Goal: Information Seeking & Learning: Learn about a topic

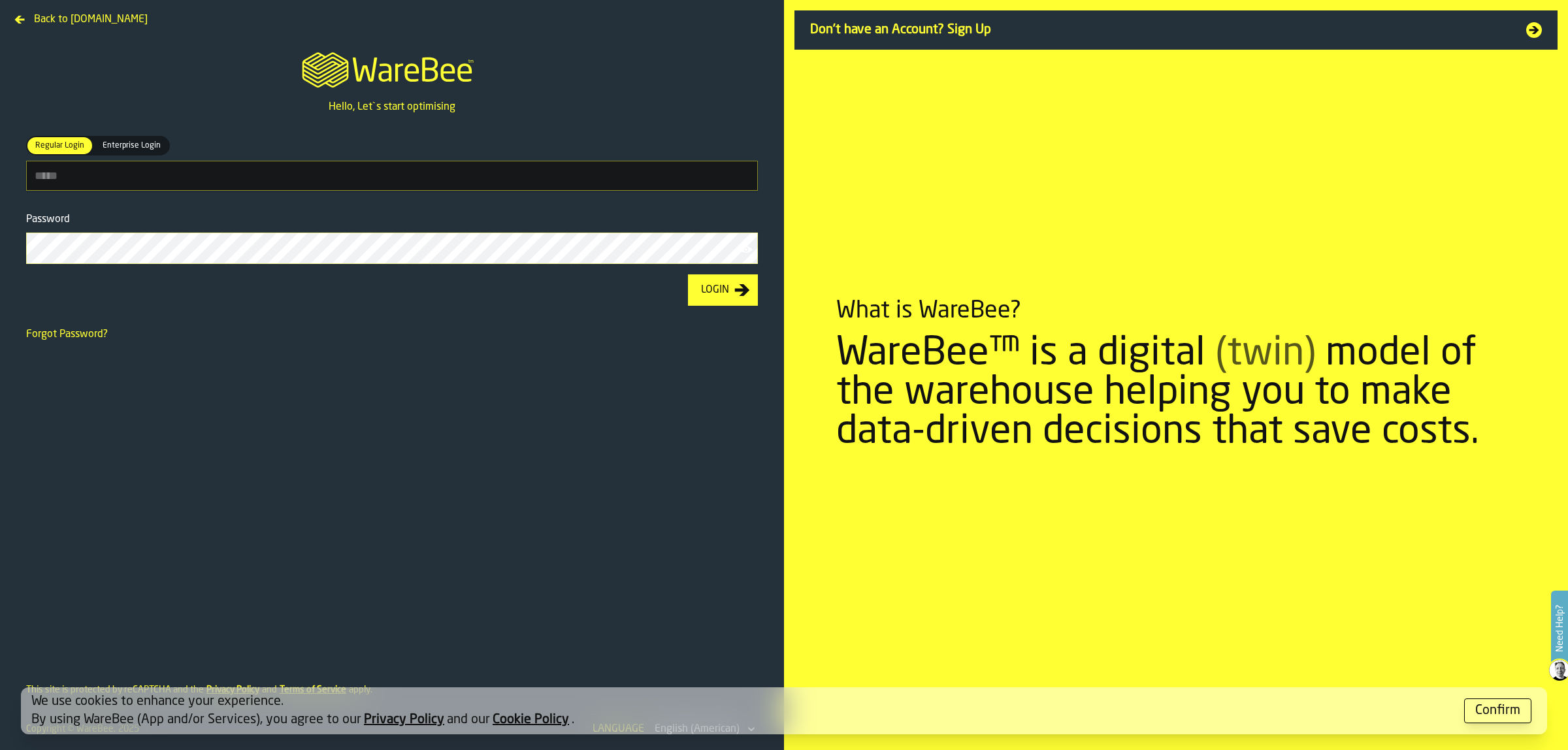
type input "**********"
click at [746, 298] on button "Login" at bounding box center [724, 290] width 70 height 31
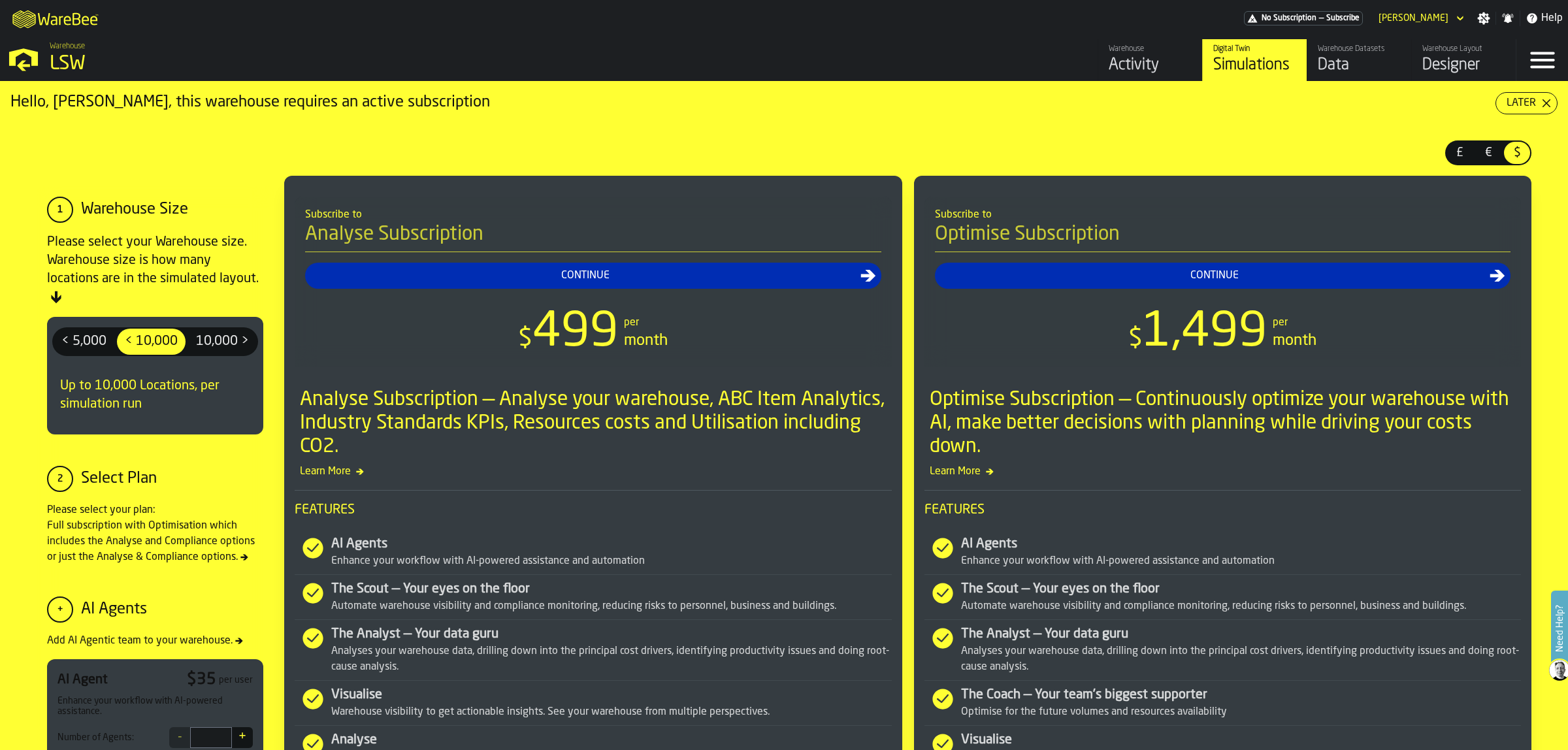
click at [1132, 63] on div "Activity" at bounding box center [1150, 66] width 83 height 21
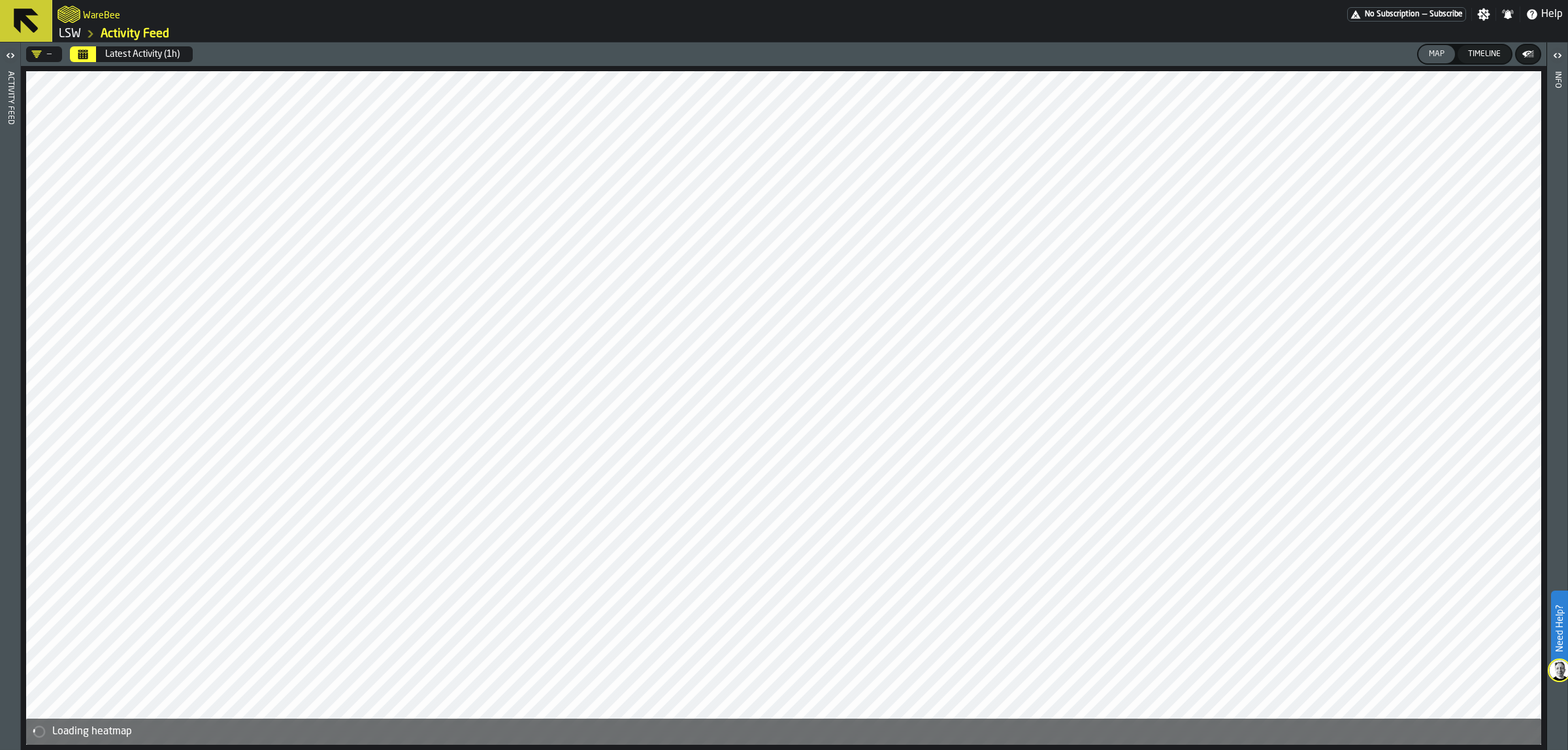
click at [1483, 55] on div "Timeline" at bounding box center [1484, 54] width 43 height 9
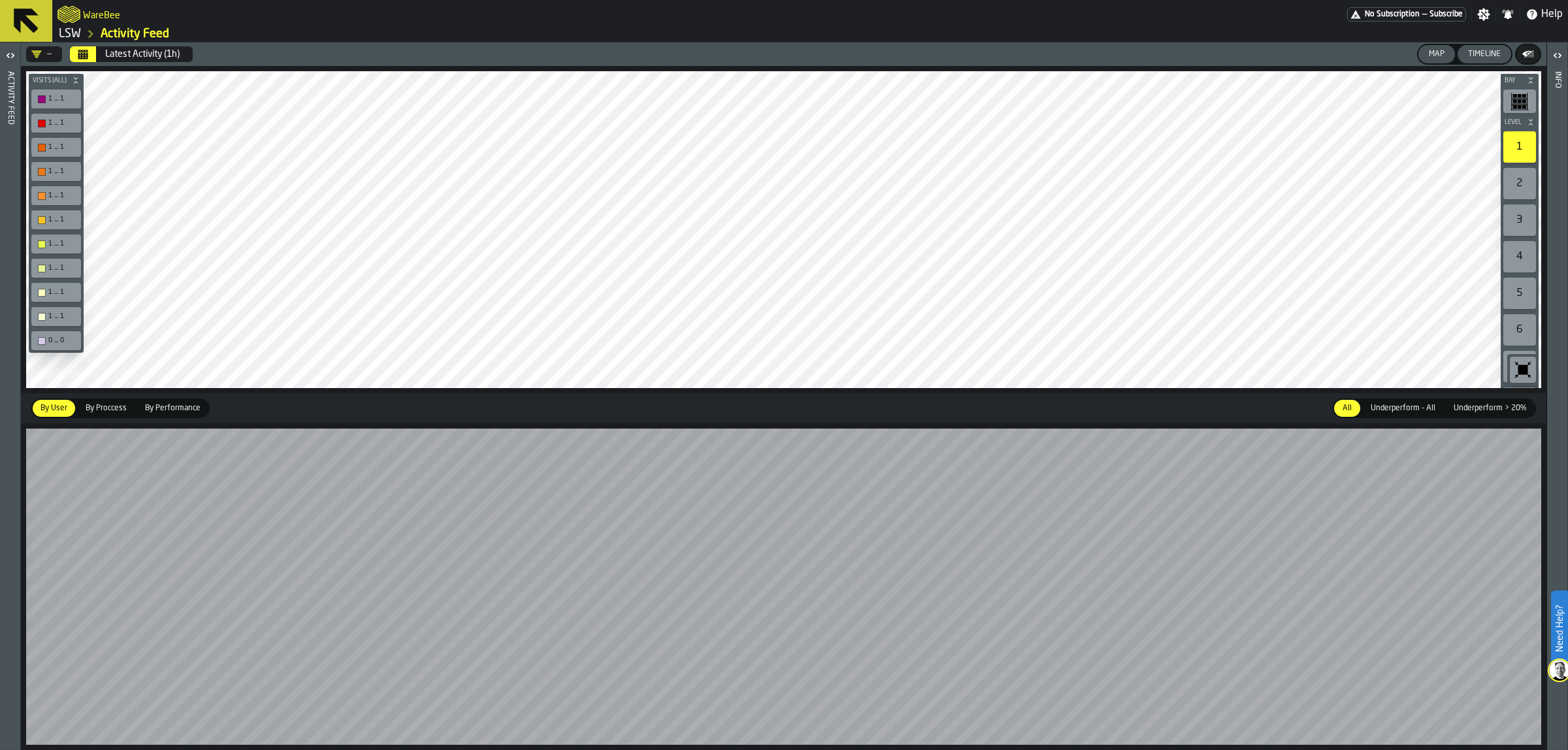
click at [32, 15] on icon at bounding box center [26, 21] width 31 height 31
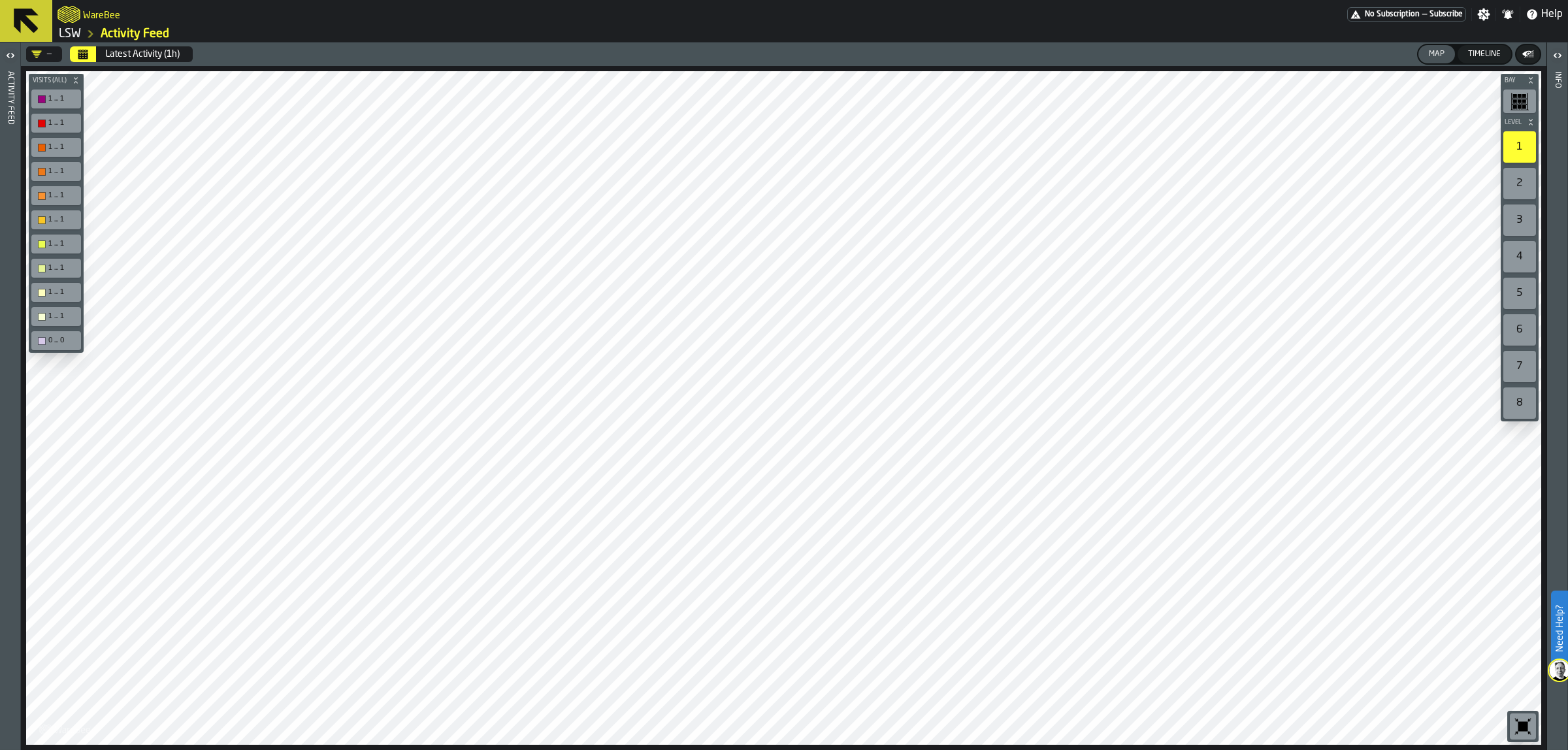
click at [18, 20] on icon at bounding box center [26, 21] width 25 height 25
click at [7, 56] on icon "button-toggle-Open" at bounding box center [10, 55] width 16 height 16
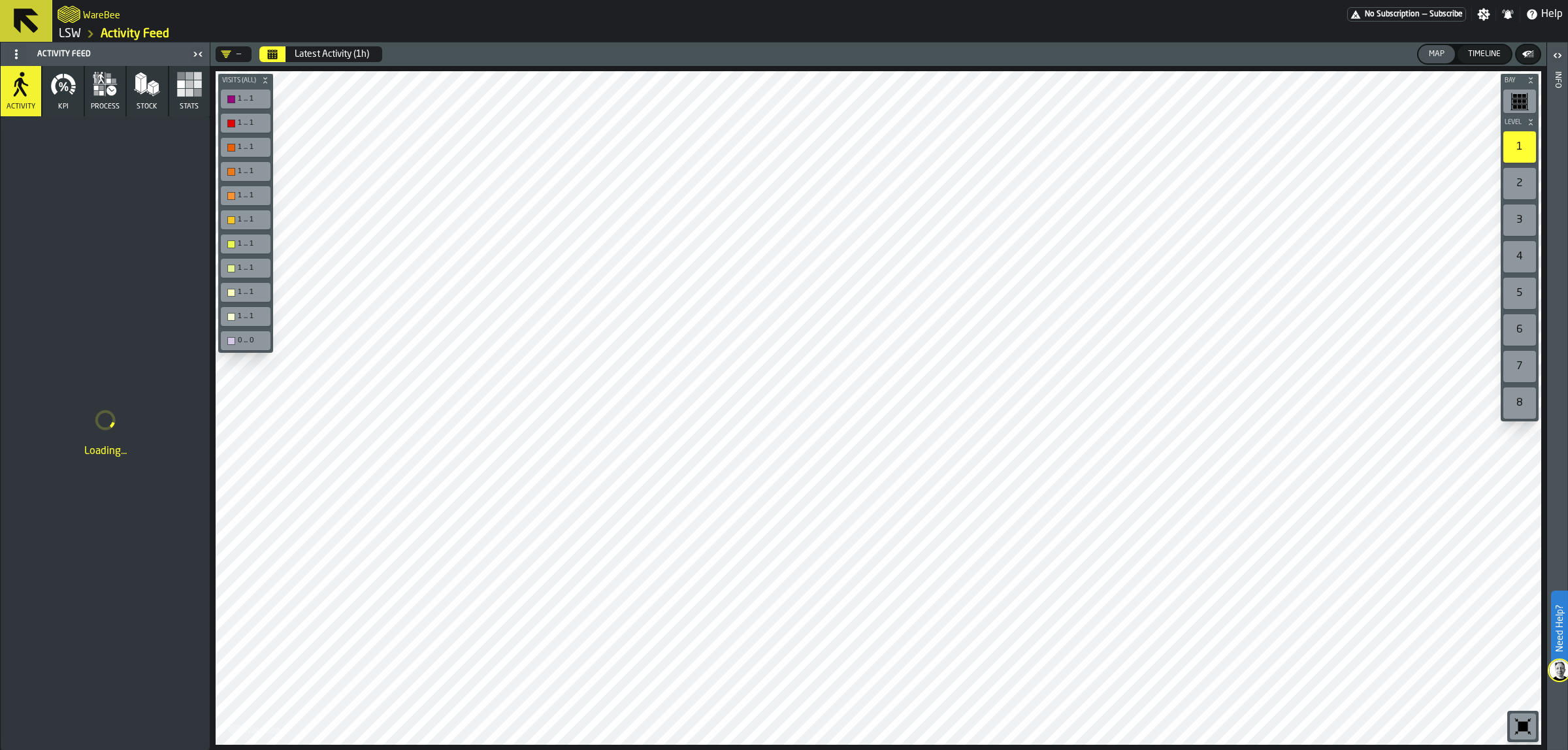
click at [28, 11] on icon at bounding box center [26, 21] width 25 height 25
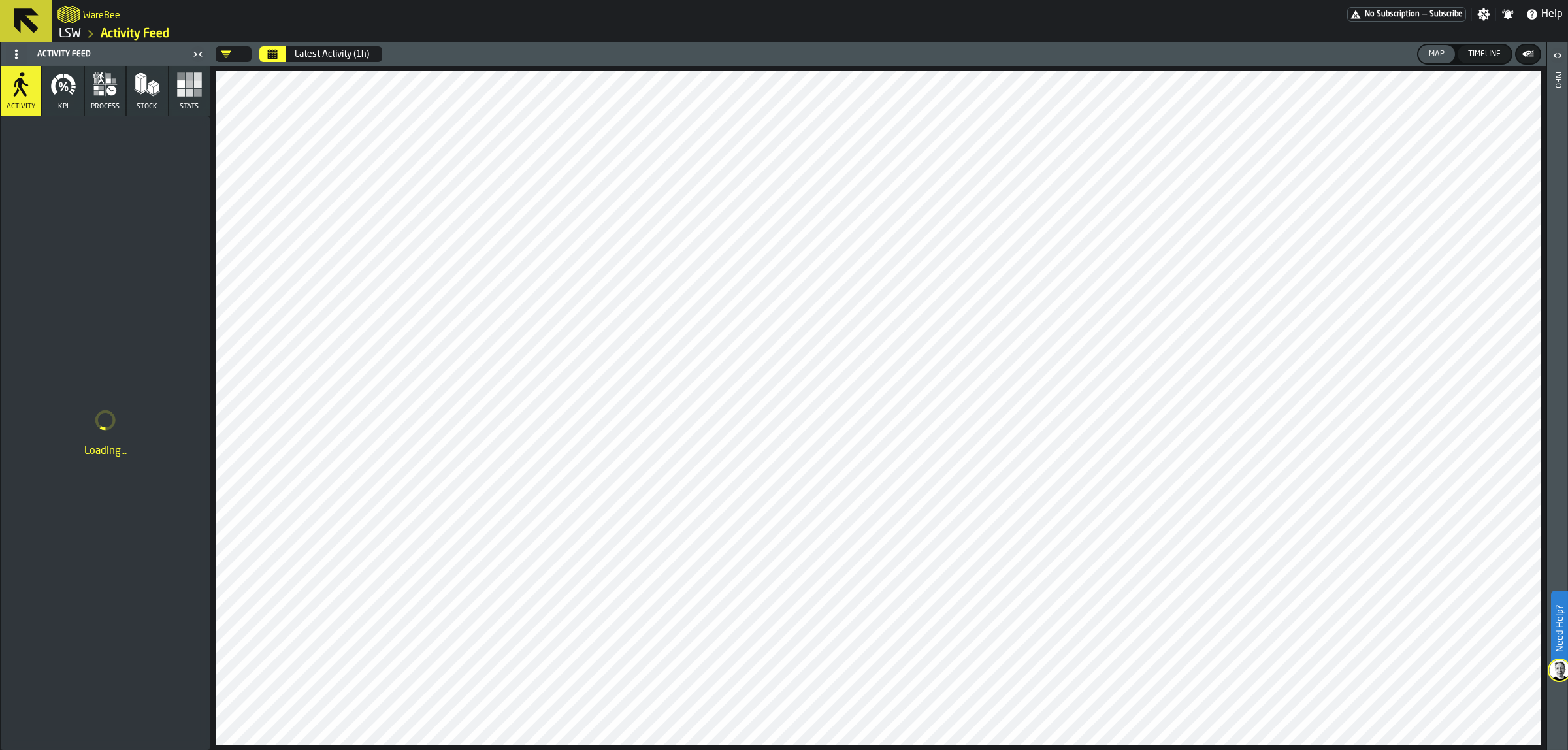
click at [70, 33] on link "LSW" at bounding box center [69, 33] width 22 height 14
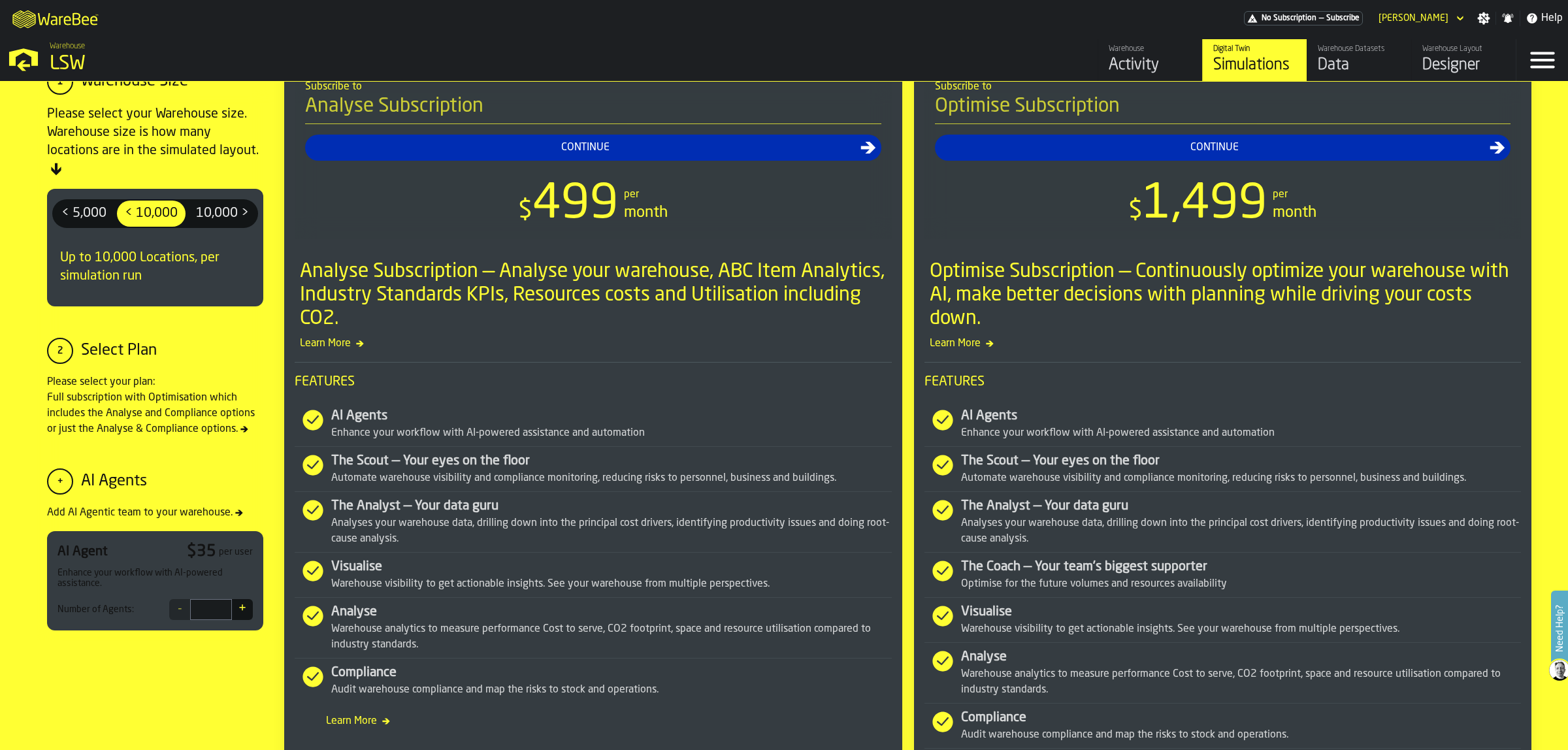
scroll to position [163, 0]
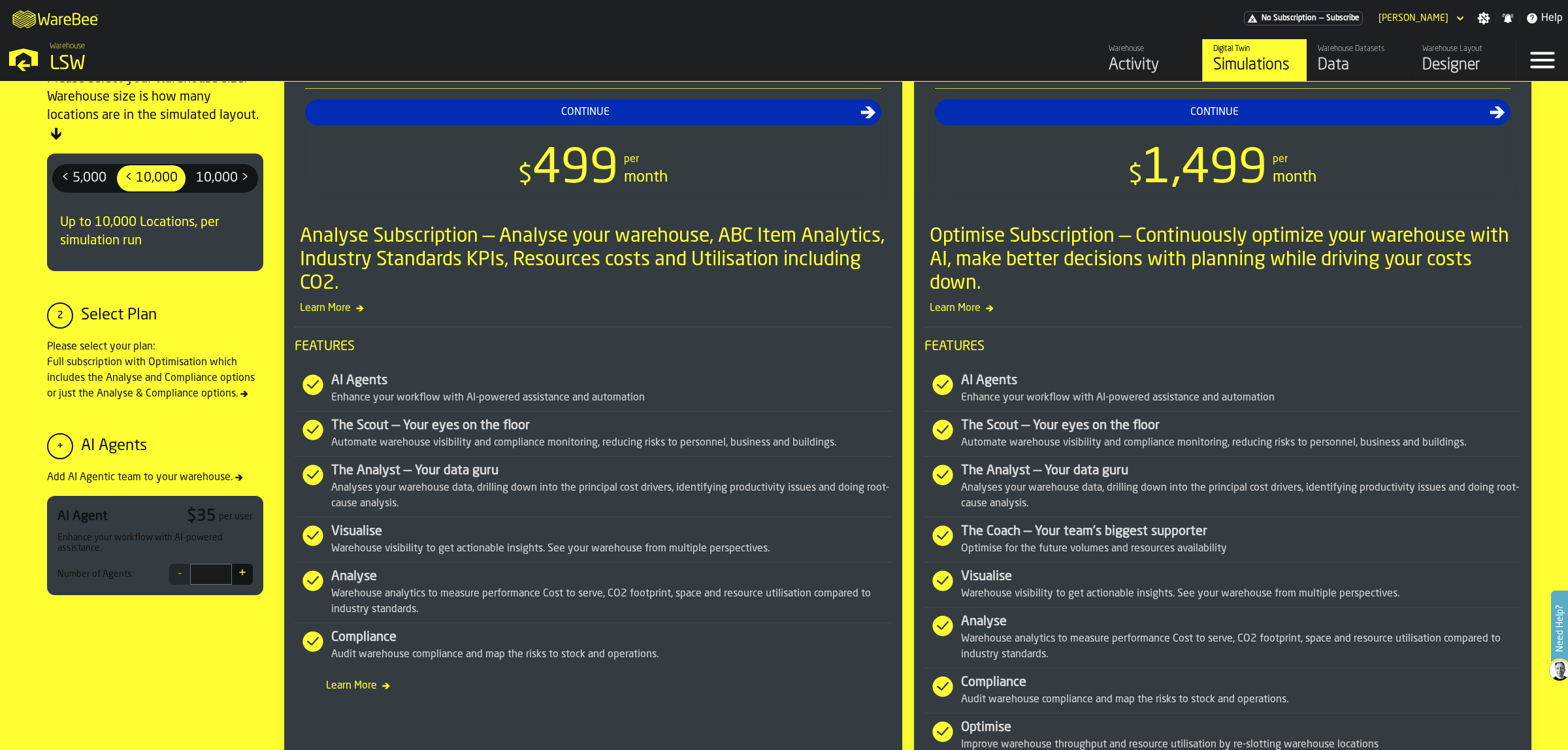
click at [246, 572] on button "+" at bounding box center [242, 574] width 21 height 21
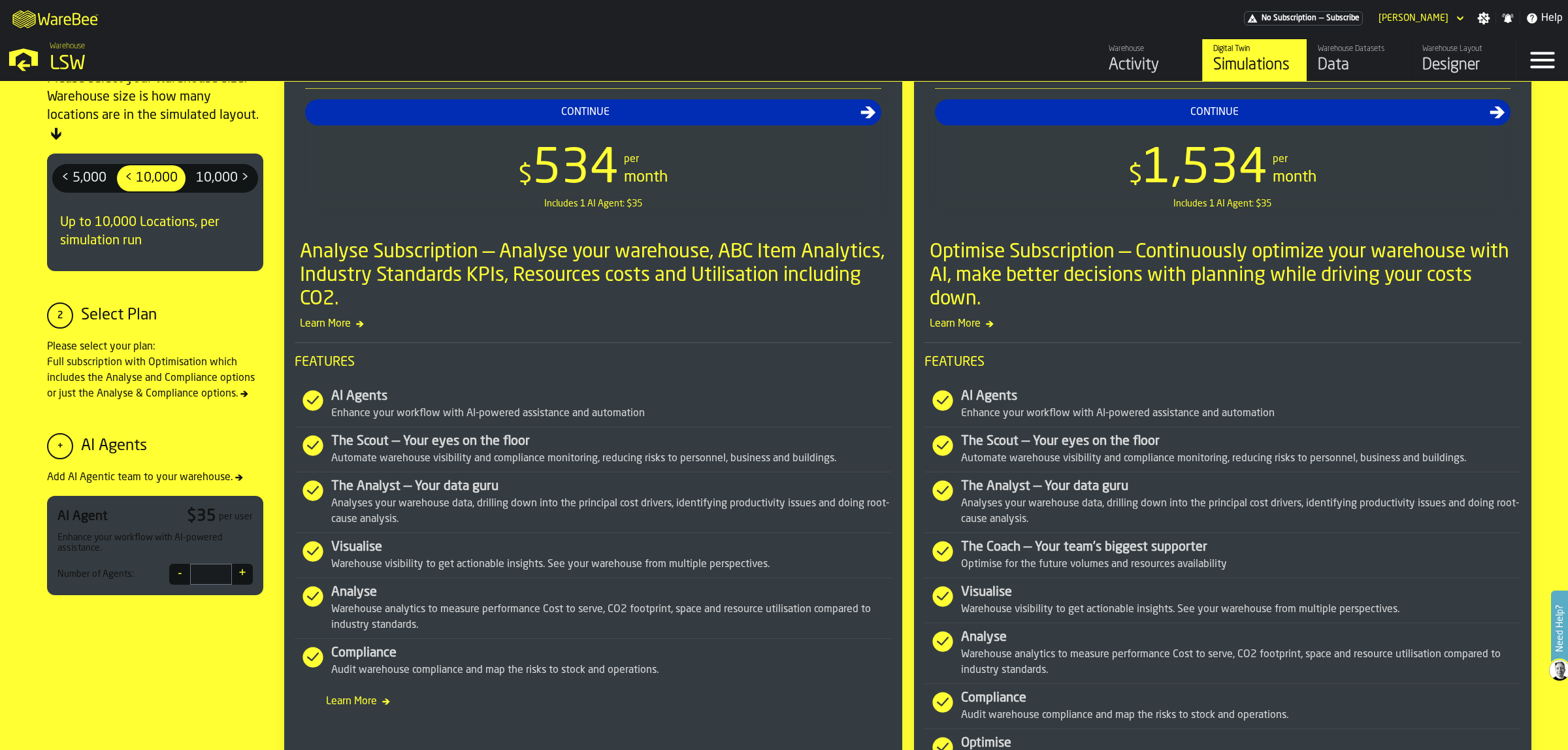
click at [186, 572] on button "-" at bounding box center [179, 574] width 21 height 21
type input "*"
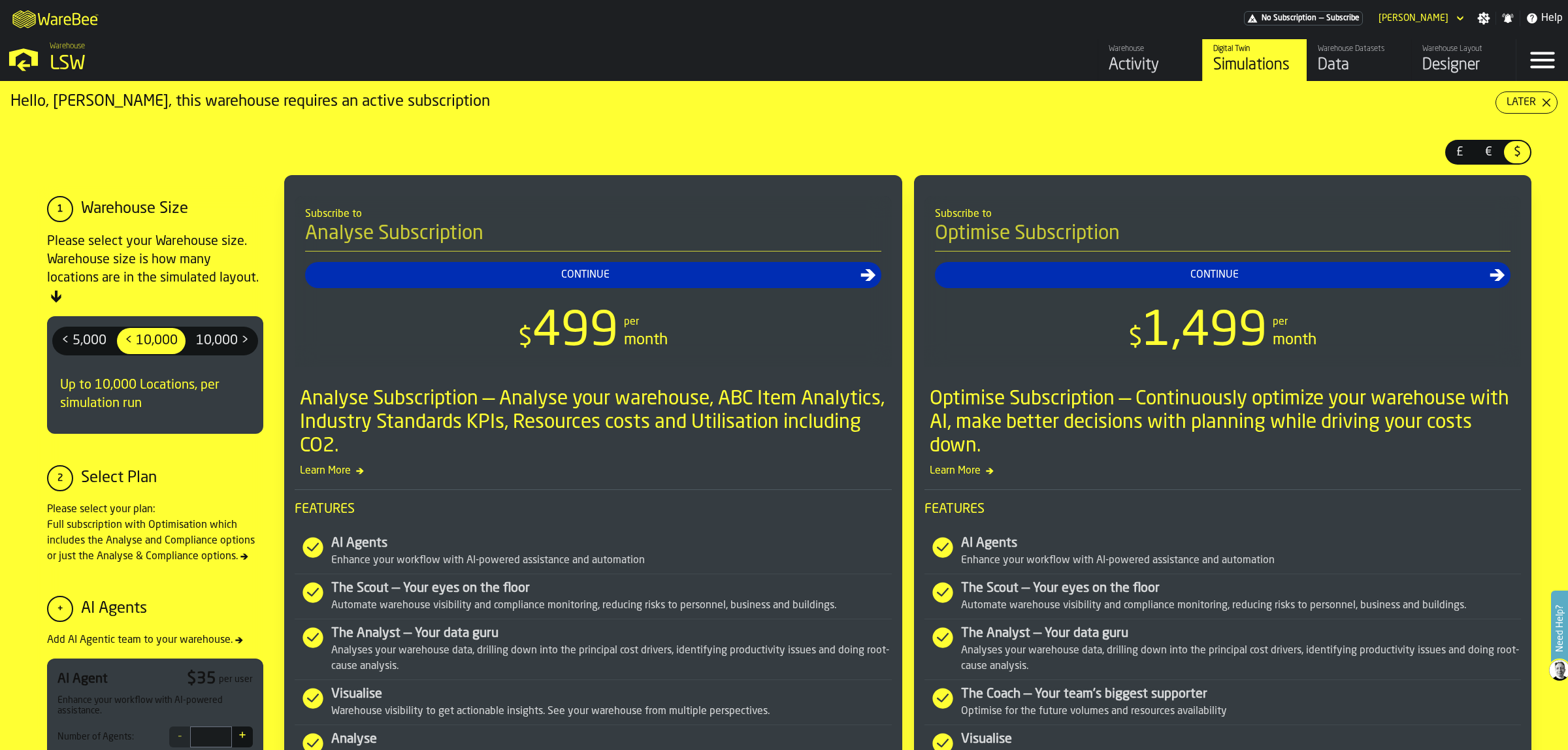
scroll to position [0, 0]
click at [1488, 154] on span "€" at bounding box center [1488, 153] width 21 height 17
click at [1529, 98] on div "Later" at bounding box center [1521, 103] width 40 height 16
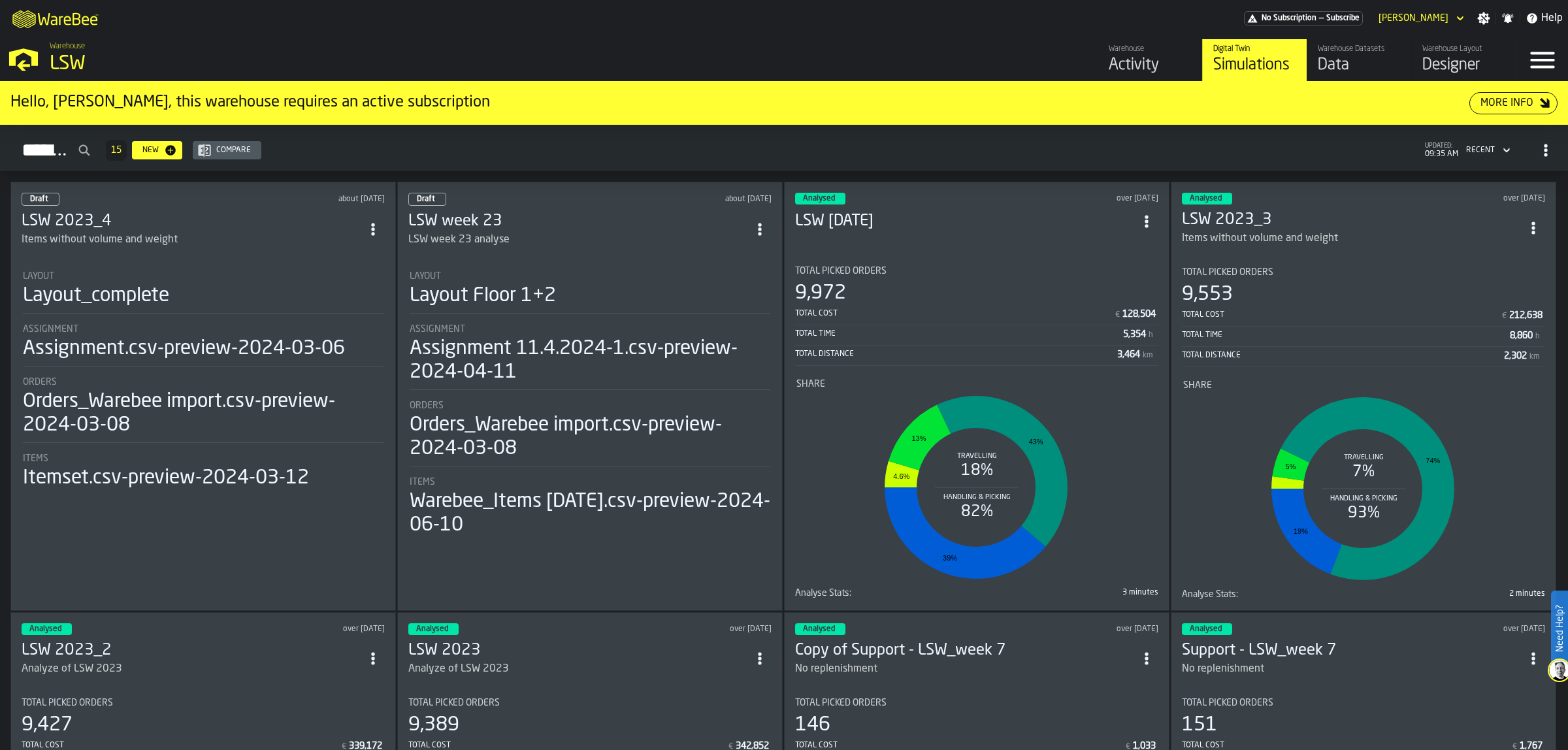
click at [1459, 56] on div "Designer" at bounding box center [1464, 66] width 83 height 21
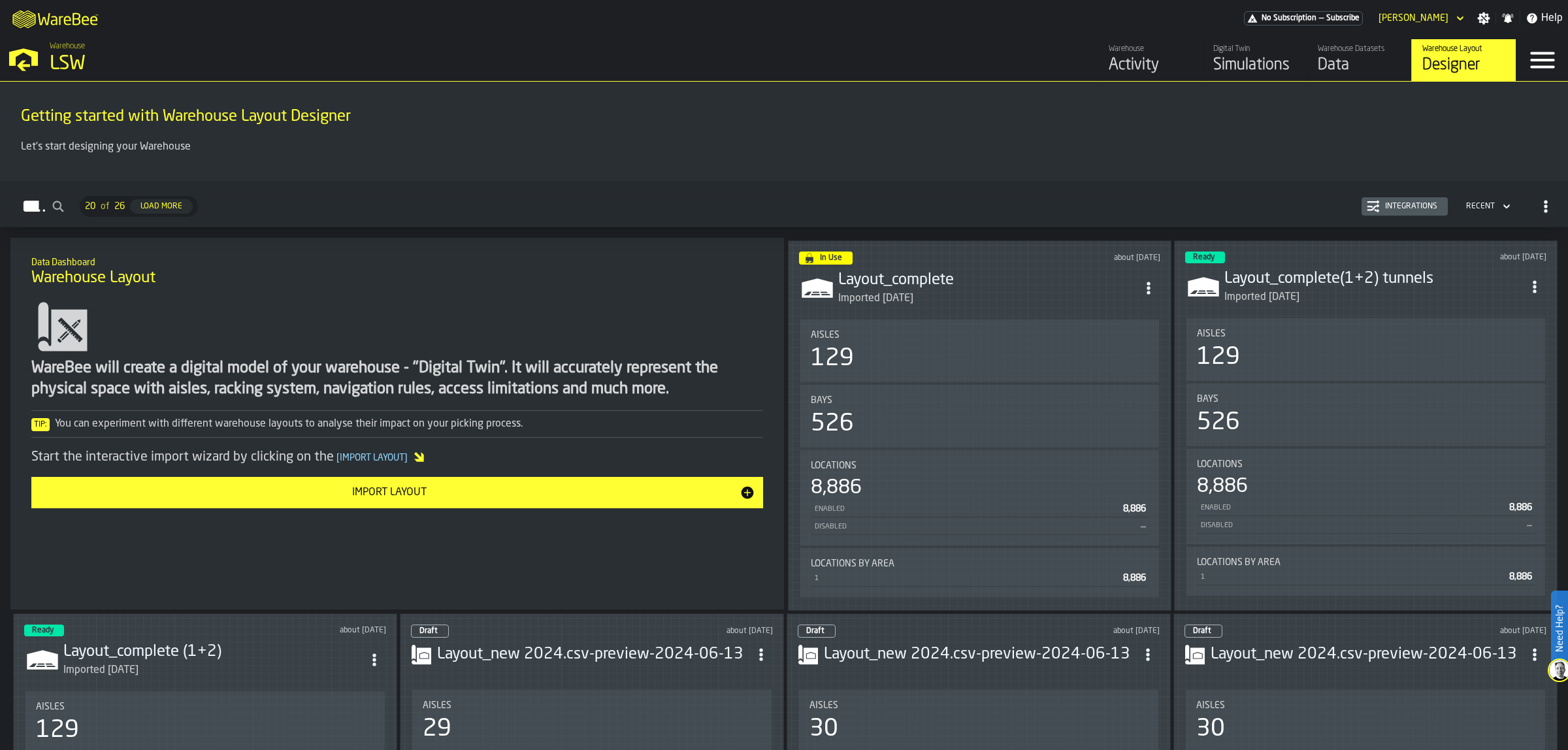
click at [1549, 66] on icon "button-toggle-Menu" at bounding box center [1542, 60] width 31 height 31
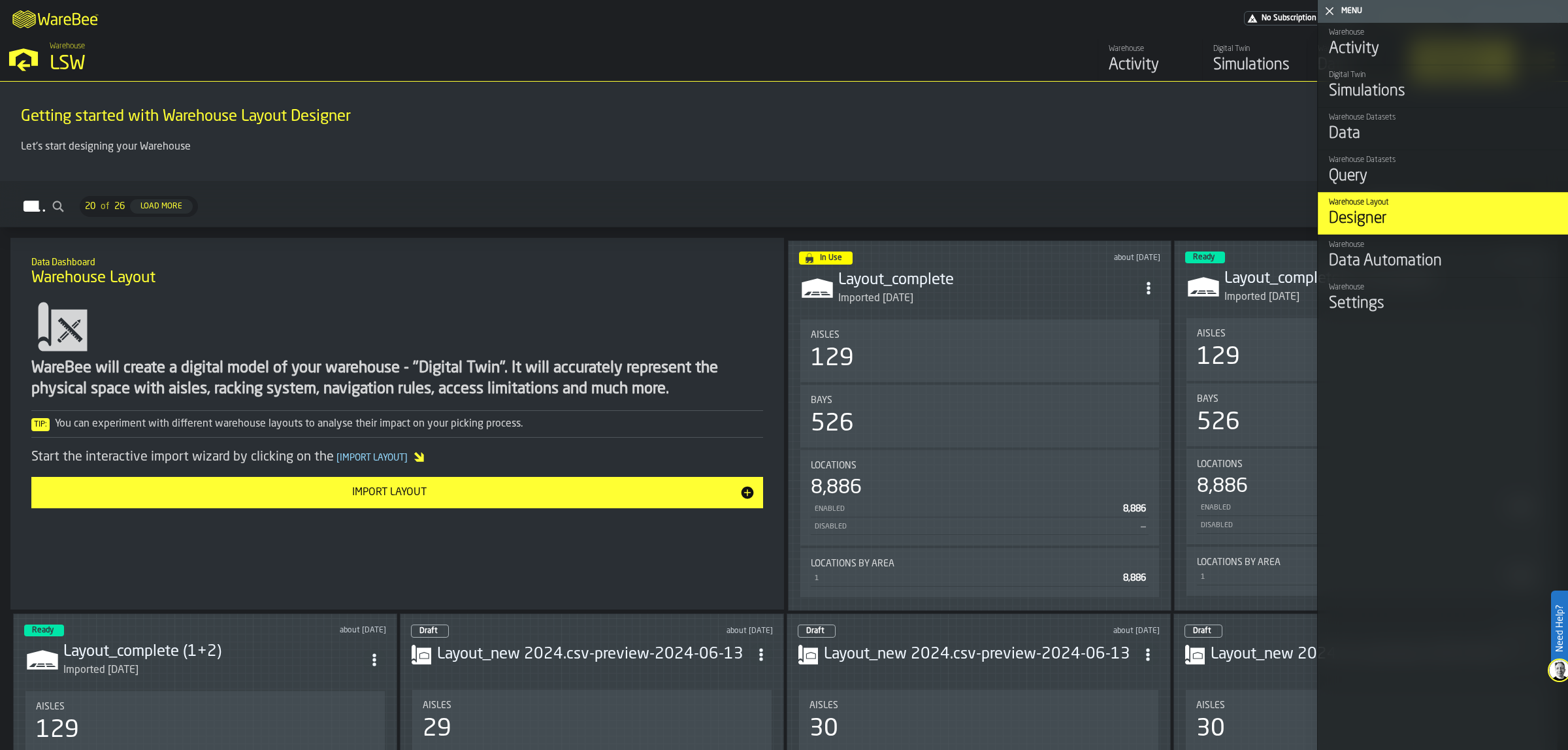
click at [1361, 309] on div "Settings" at bounding box center [1444, 304] width 229 height 21
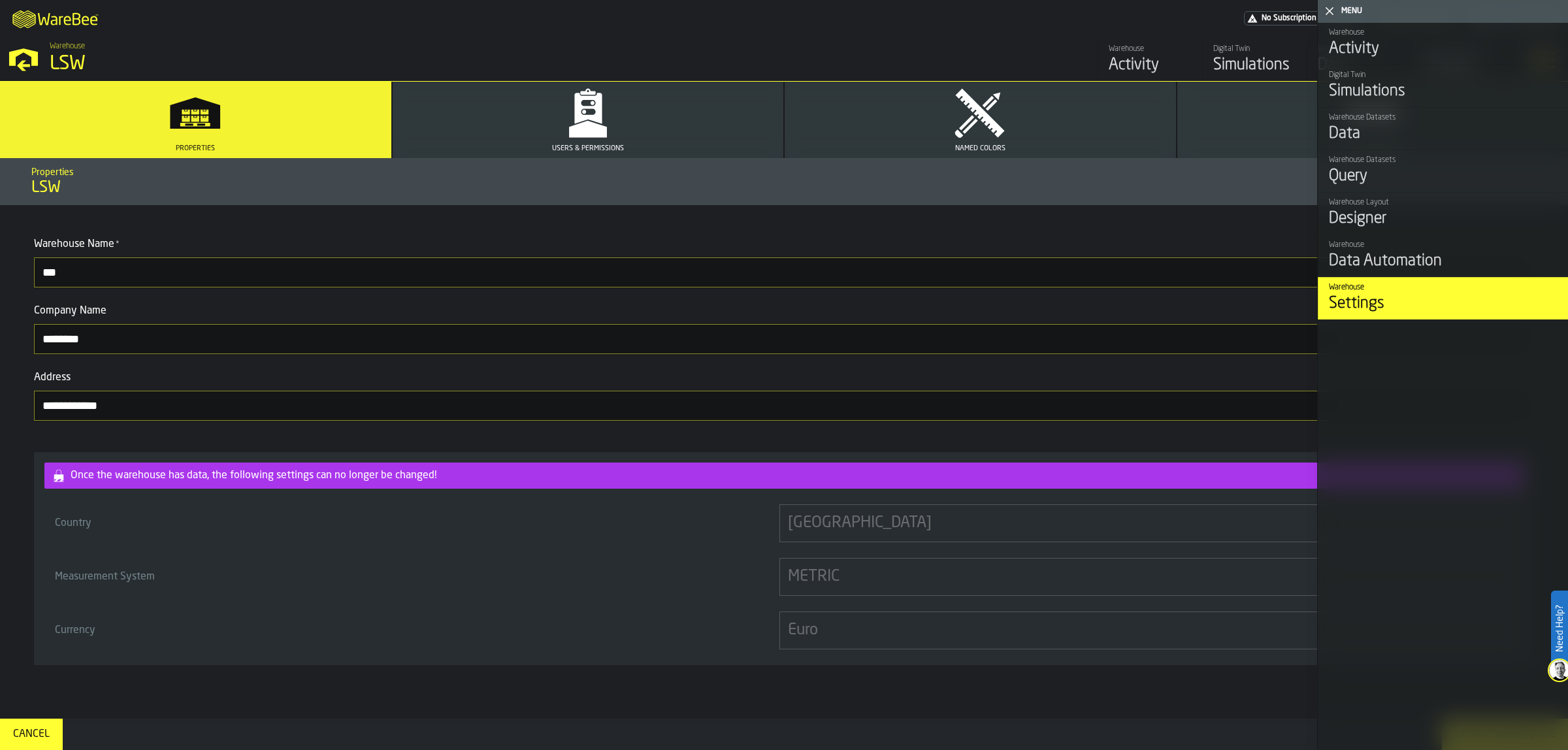
click at [1366, 173] on div "Query" at bounding box center [1444, 177] width 229 height 21
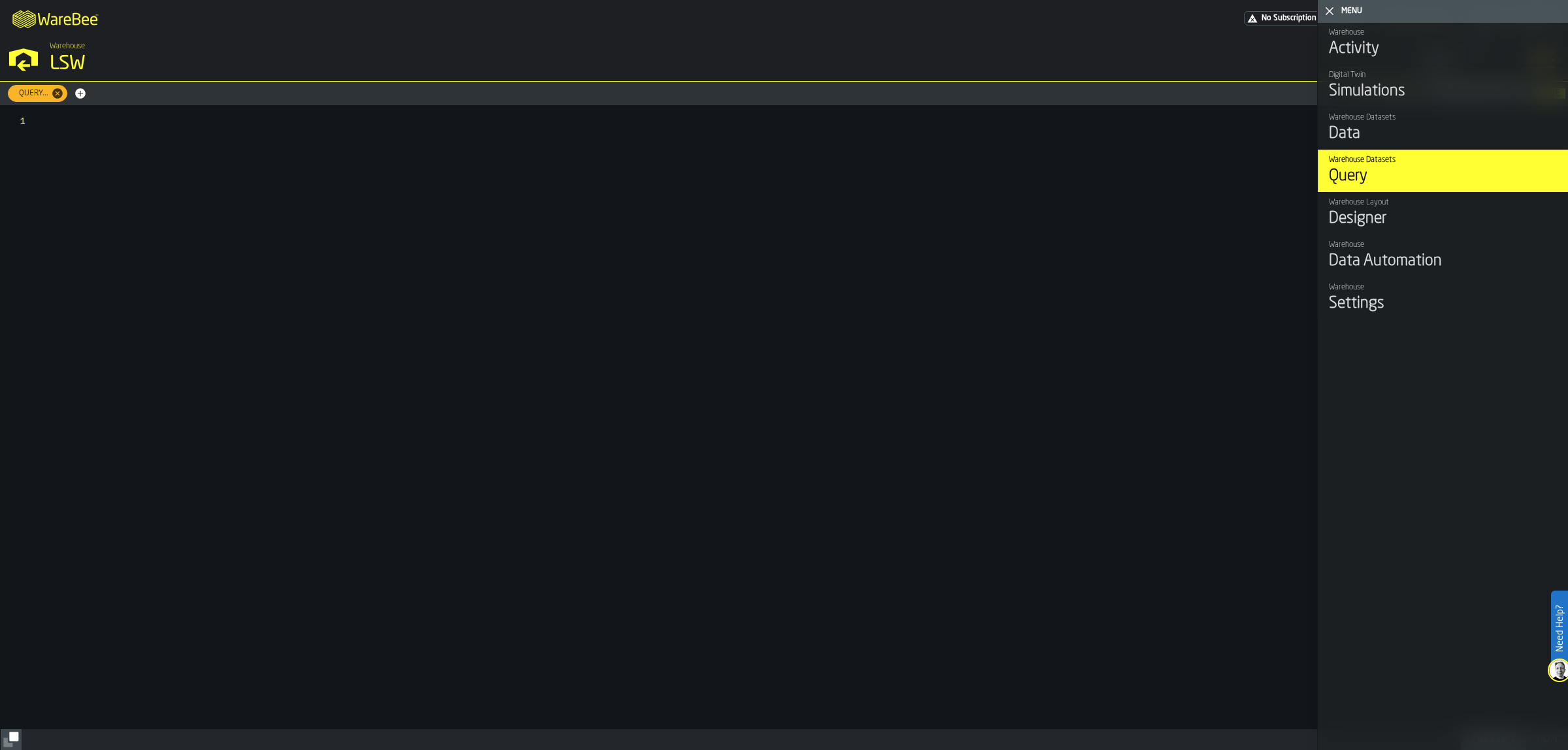
click at [1364, 128] on div "Data" at bounding box center [1444, 134] width 229 height 21
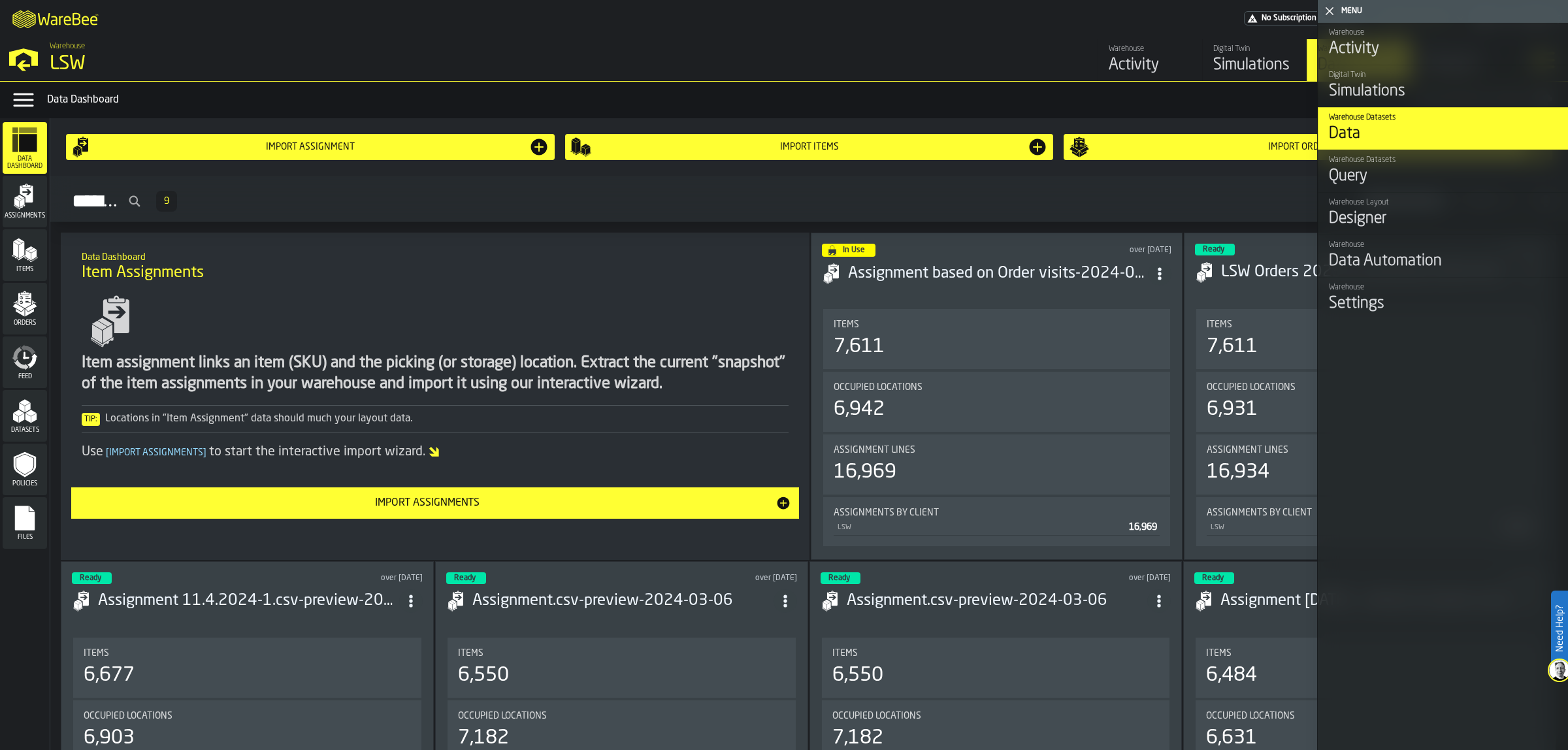
click at [1360, 302] on div "Settings" at bounding box center [1444, 304] width 229 height 21
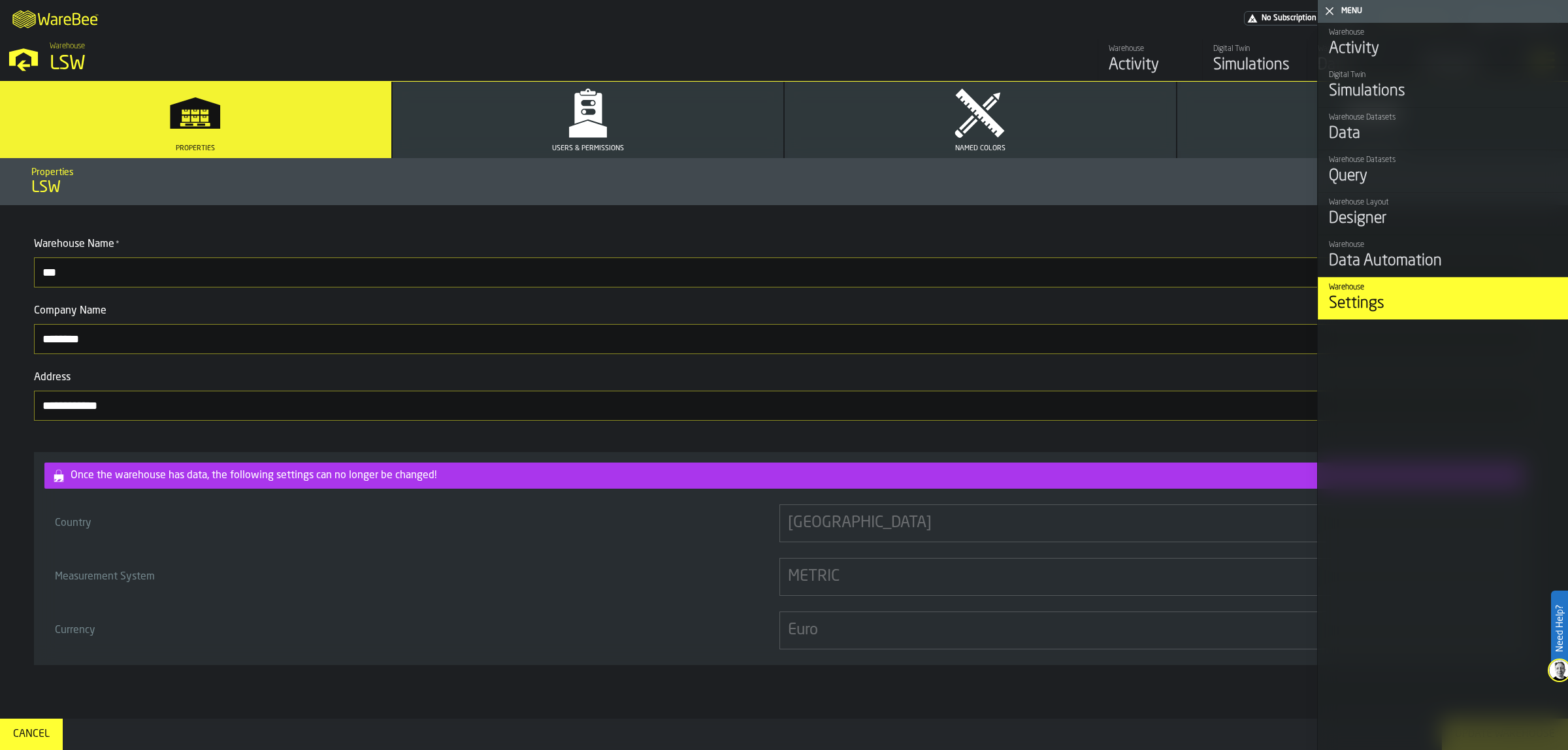
click at [1411, 255] on div "Data Automation" at bounding box center [1444, 261] width 229 height 21
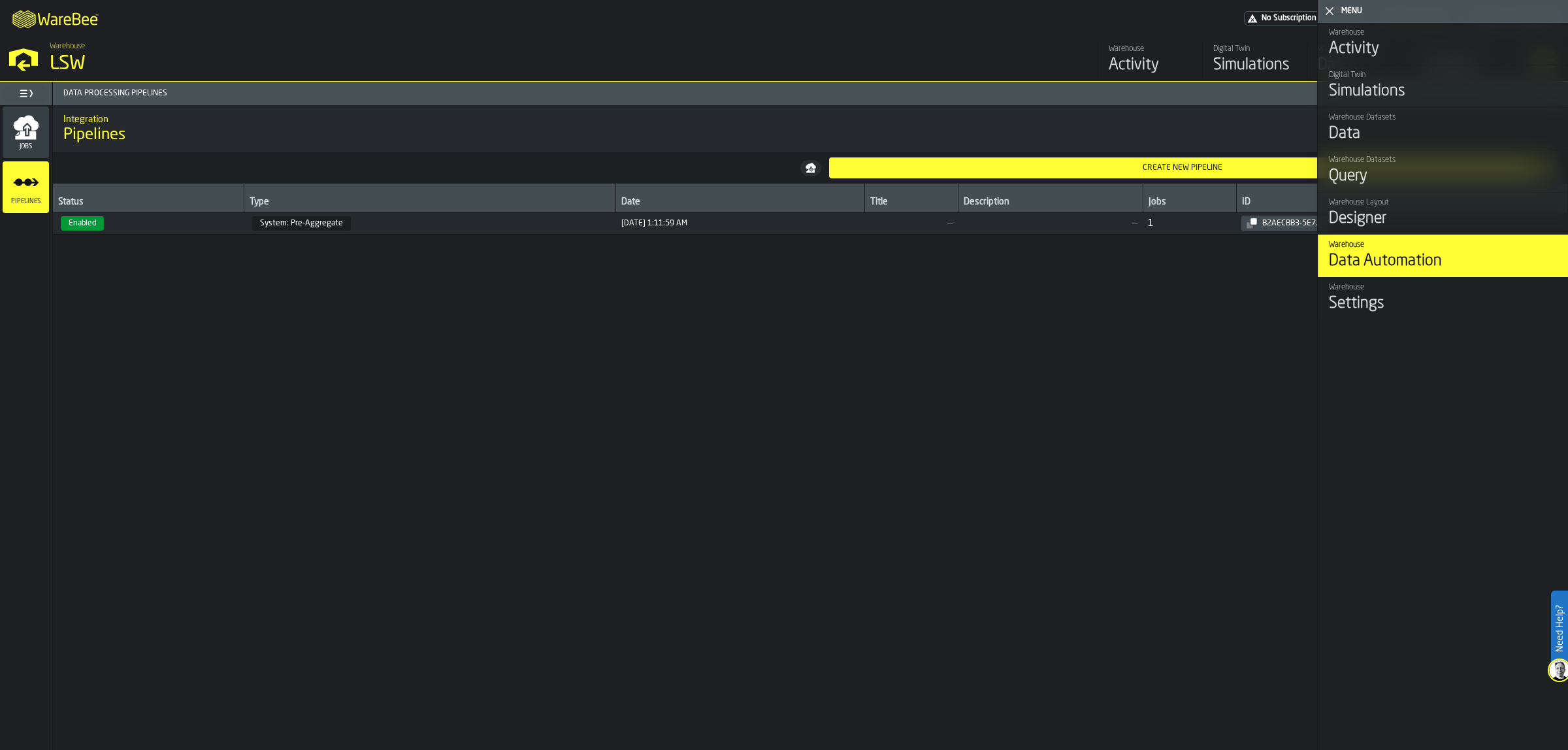
click at [1373, 54] on div "Activity" at bounding box center [1444, 49] width 229 height 21
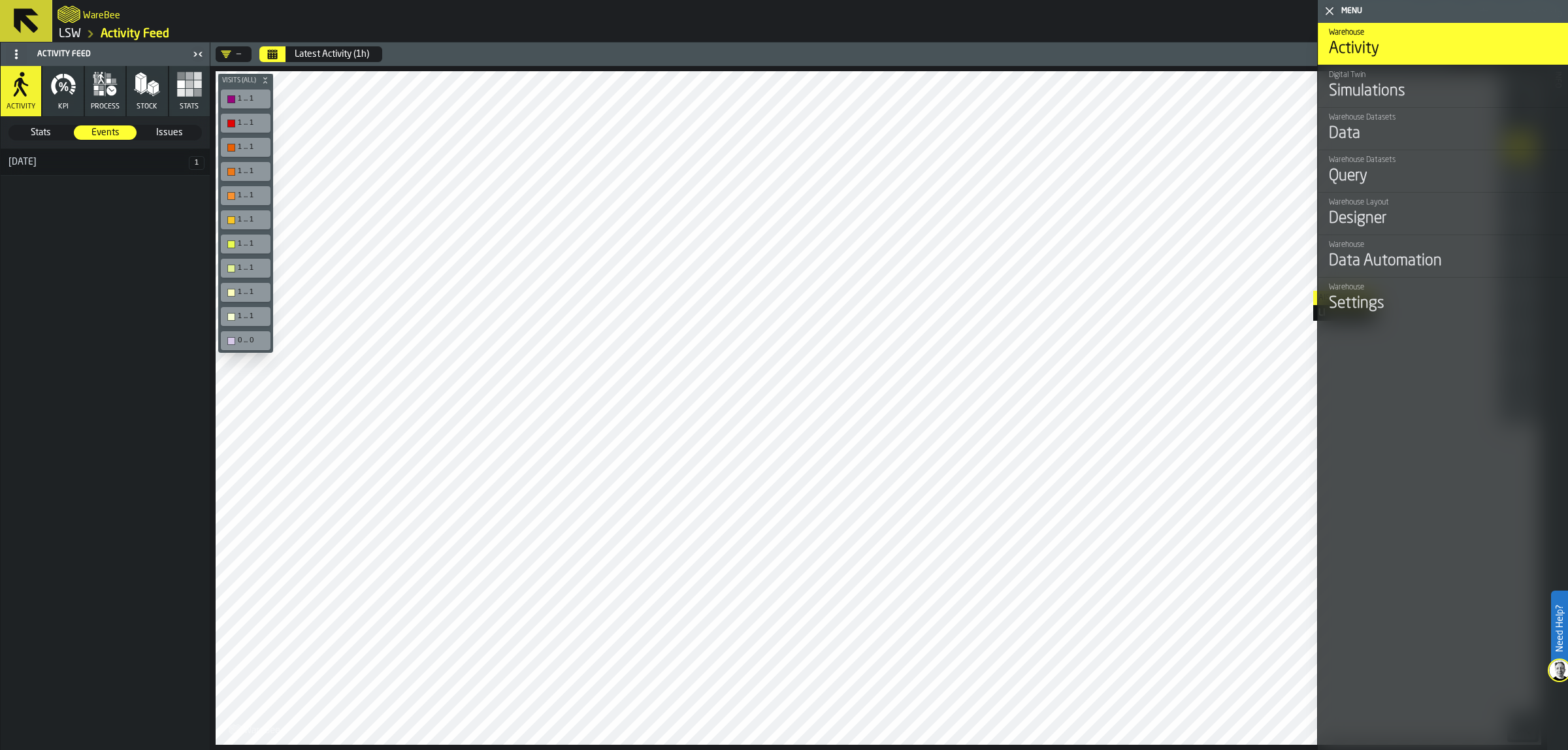
click at [1325, 291] on link "Warehouse Settings" at bounding box center [1444, 298] width 251 height 43
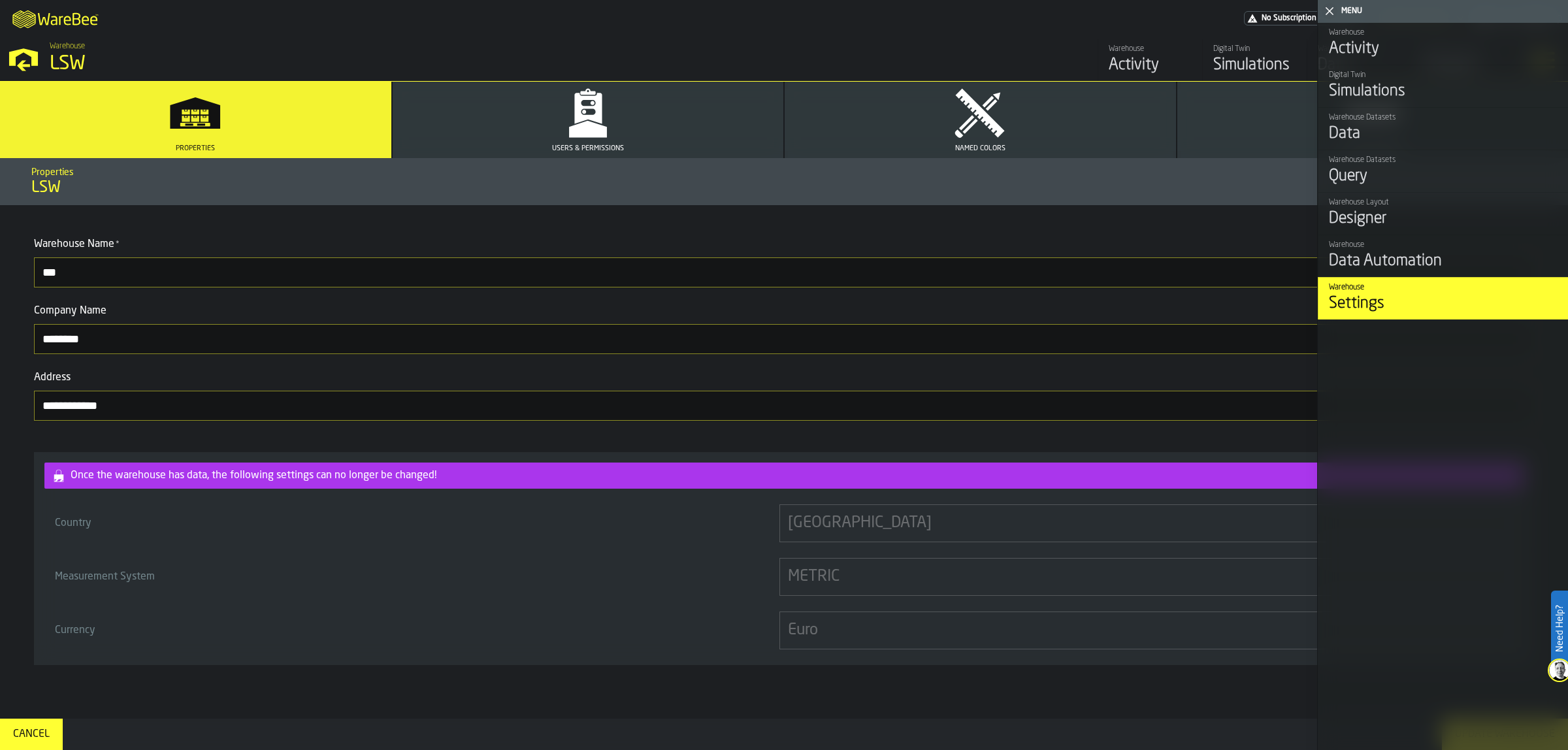
click at [1147, 64] on div "Activity" at bounding box center [1150, 66] width 83 height 21
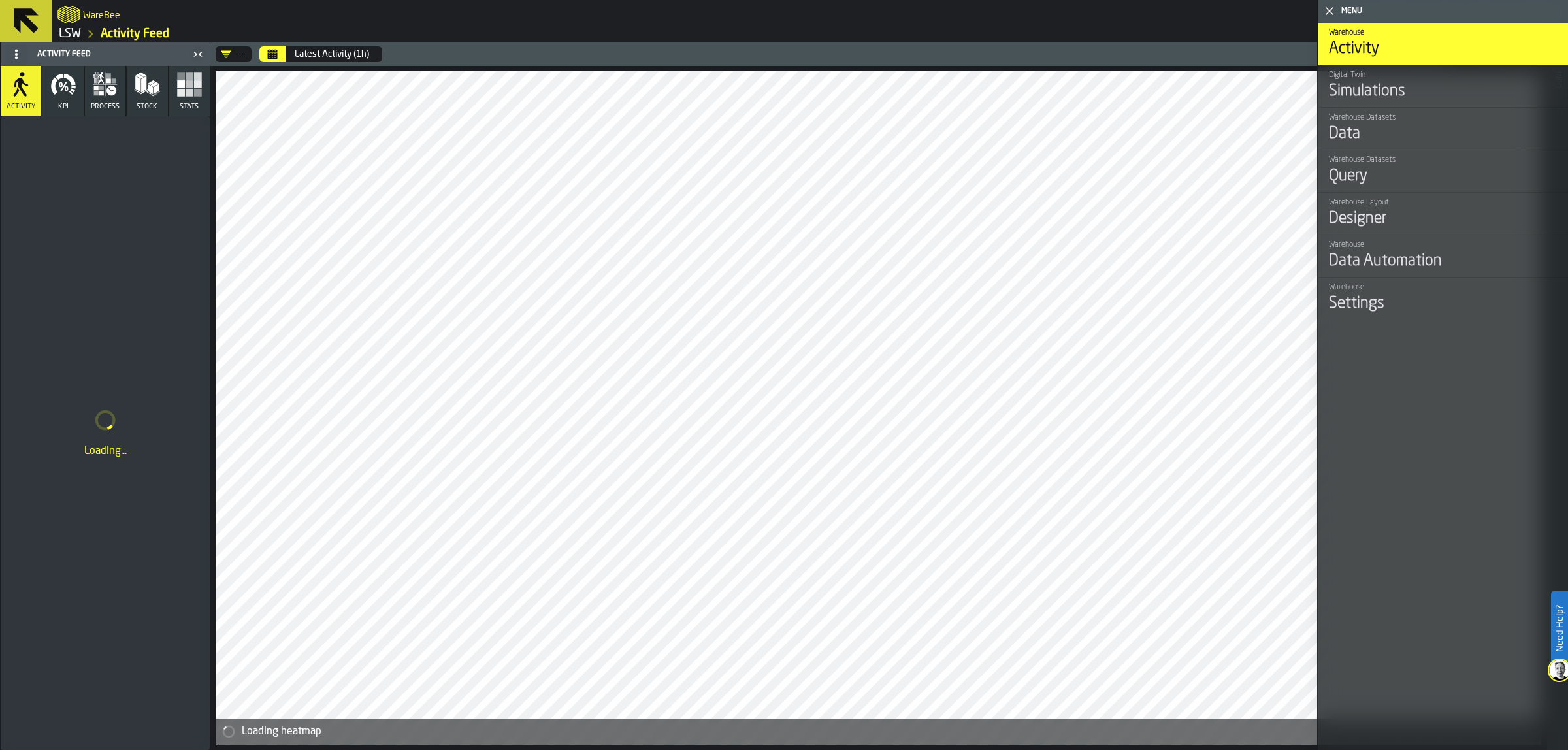
click at [1393, 86] on div "Simulations" at bounding box center [1444, 91] width 229 height 21
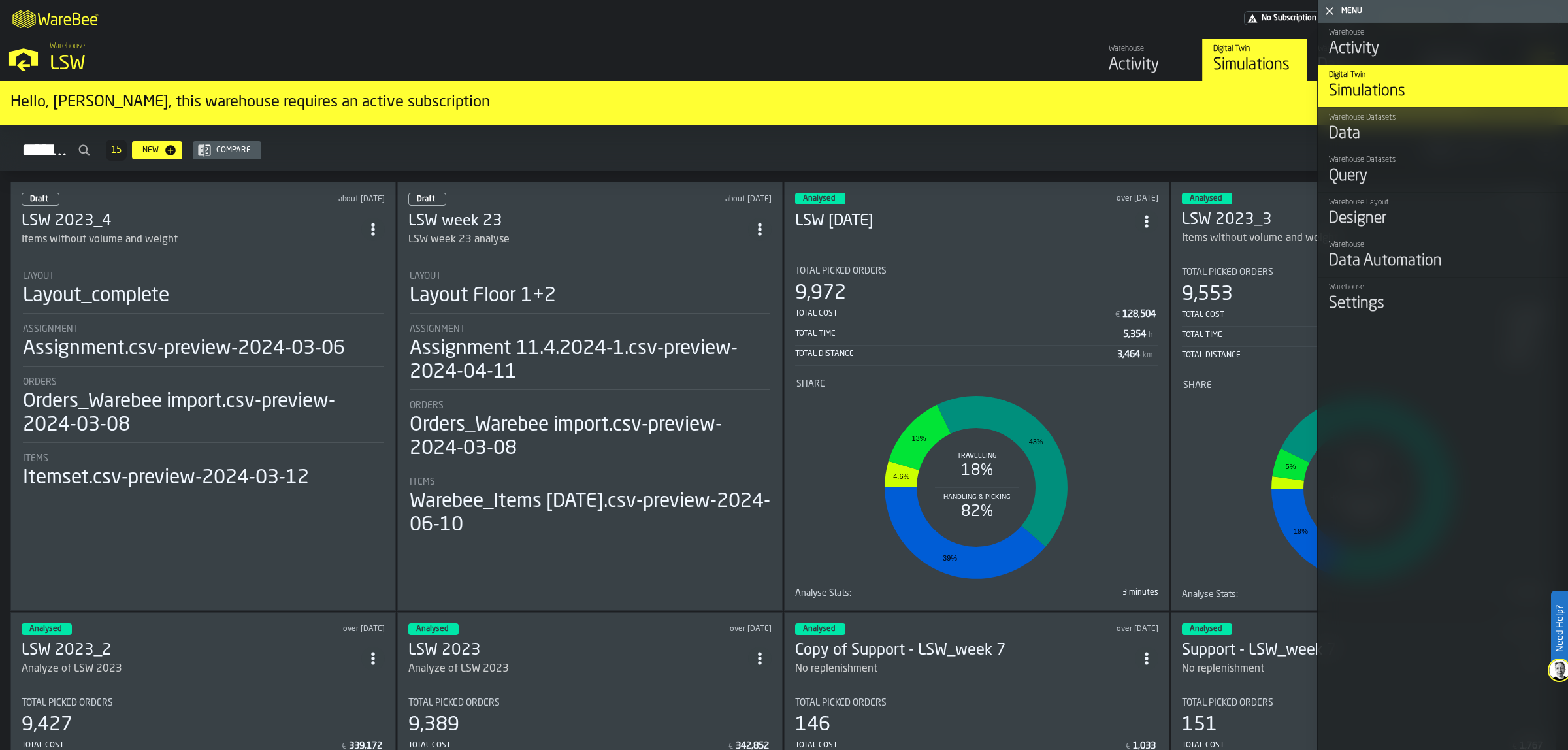
click at [1331, 9] on icon "button-toggle-Close me" at bounding box center [1330, 10] width 16 height 16
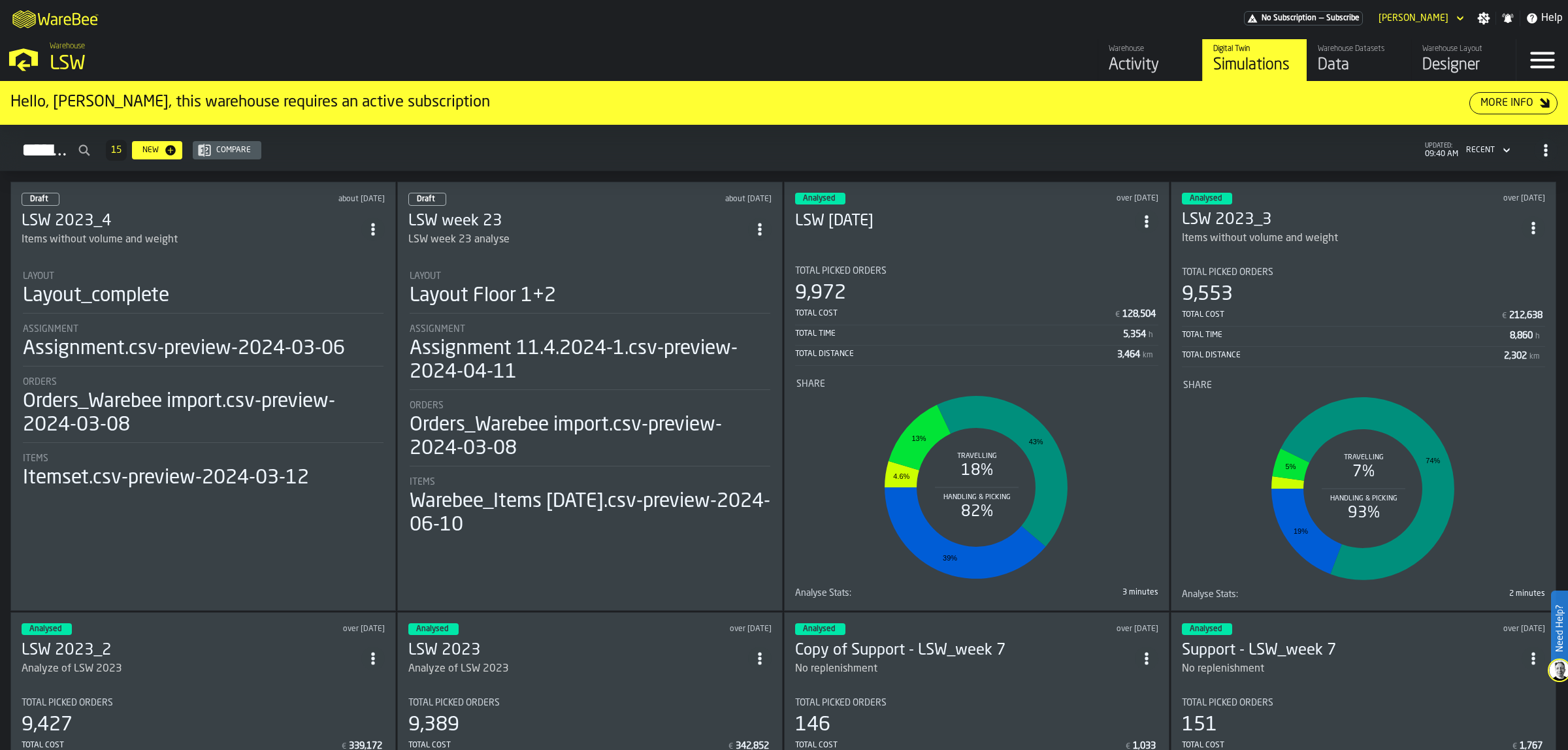
click at [64, 57] on div "LSW" at bounding box center [226, 64] width 353 height 24
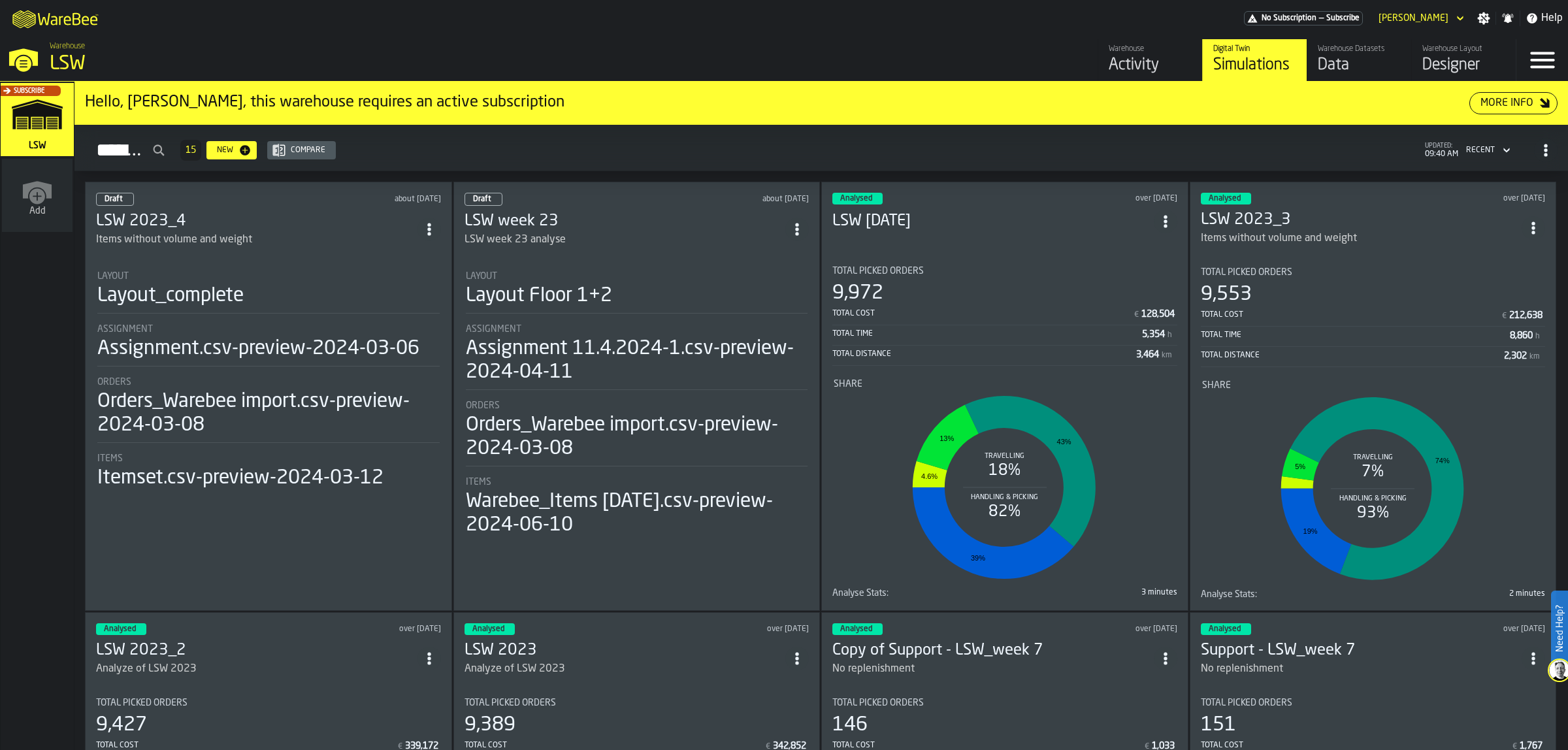
click at [986, 236] on header "Analysed over [DATE] LSW [DATE]" at bounding box center [1005, 218] width 345 height 52
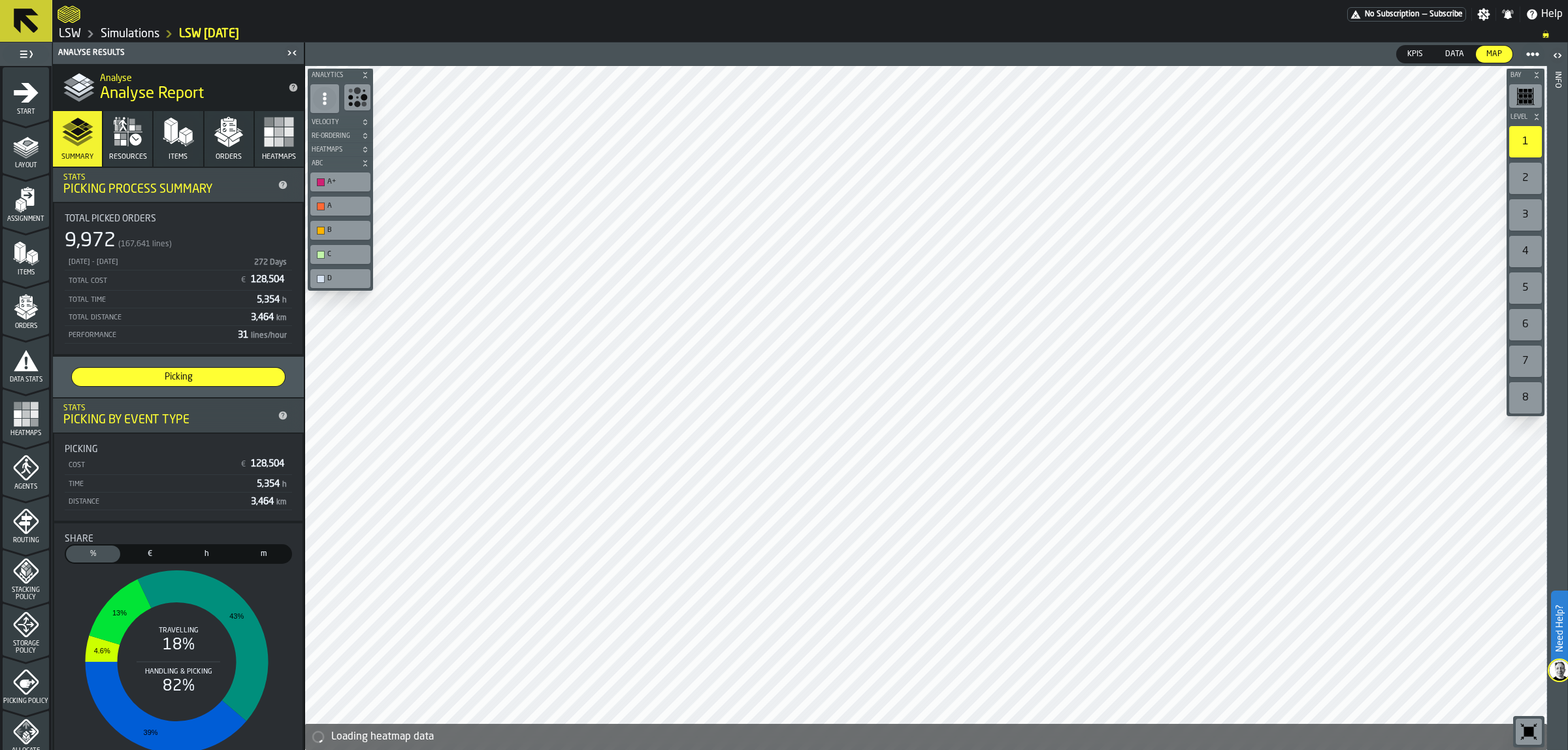
click at [116, 140] on icon "button" at bounding box center [127, 131] width 31 height 31
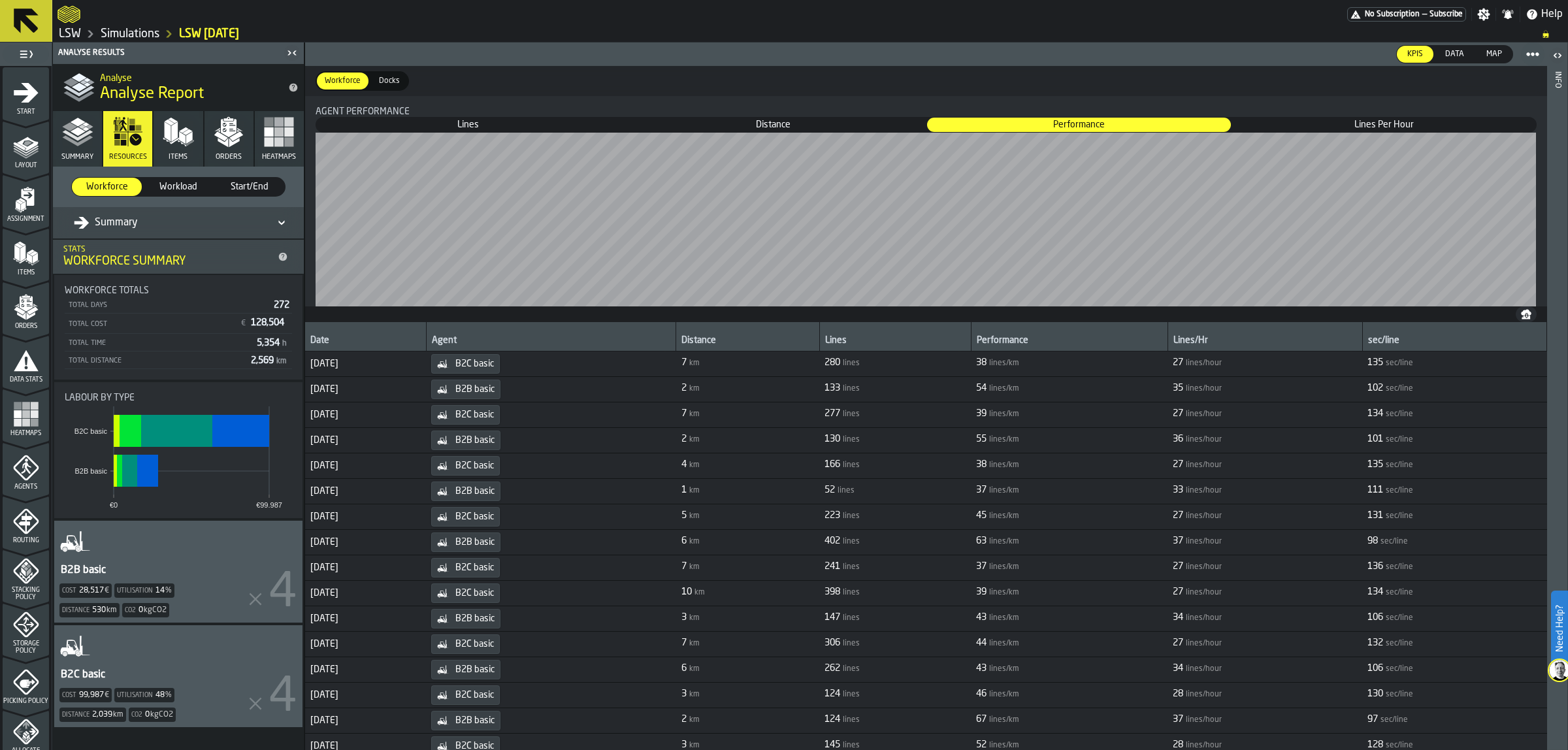
click at [77, 136] on icon "button" at bounding box center [77, 131] width 31 height 31
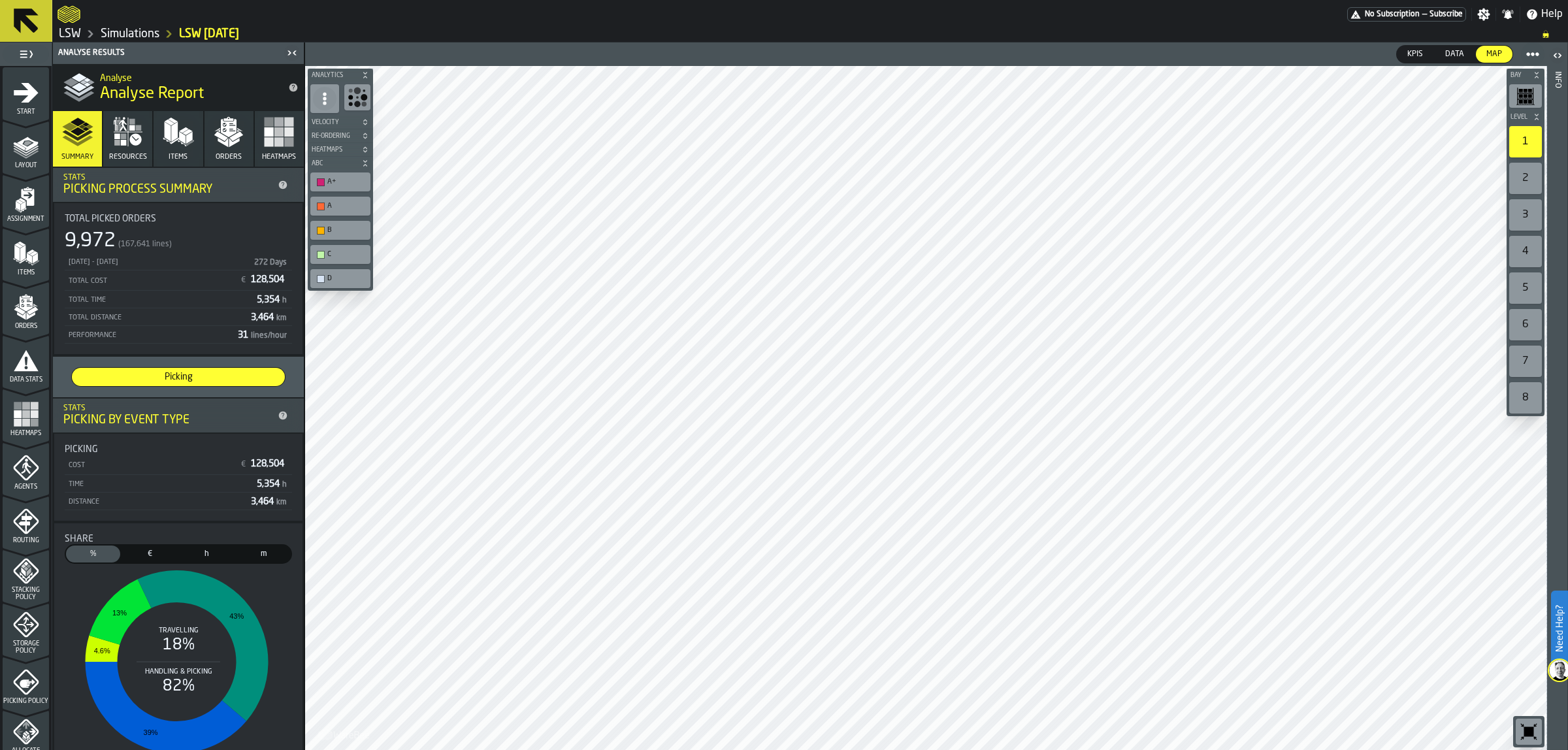
click at [29, 148] on icon "menu Layout" at bounding box center [27, 146] width 27 height 27
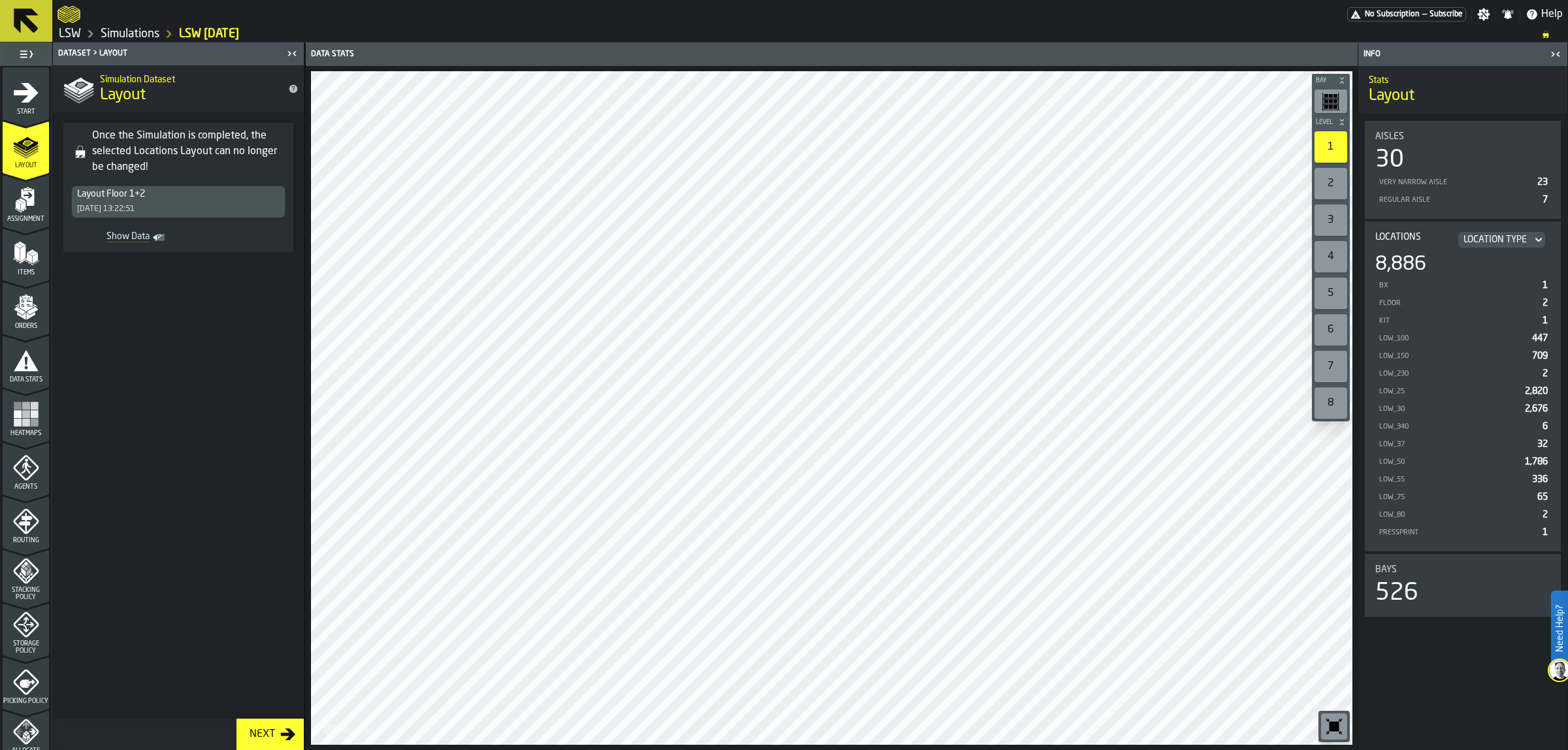
click at [22, 422] on rect "menu Heatmaps" at bounding box center [26, 422] width 8 height 8
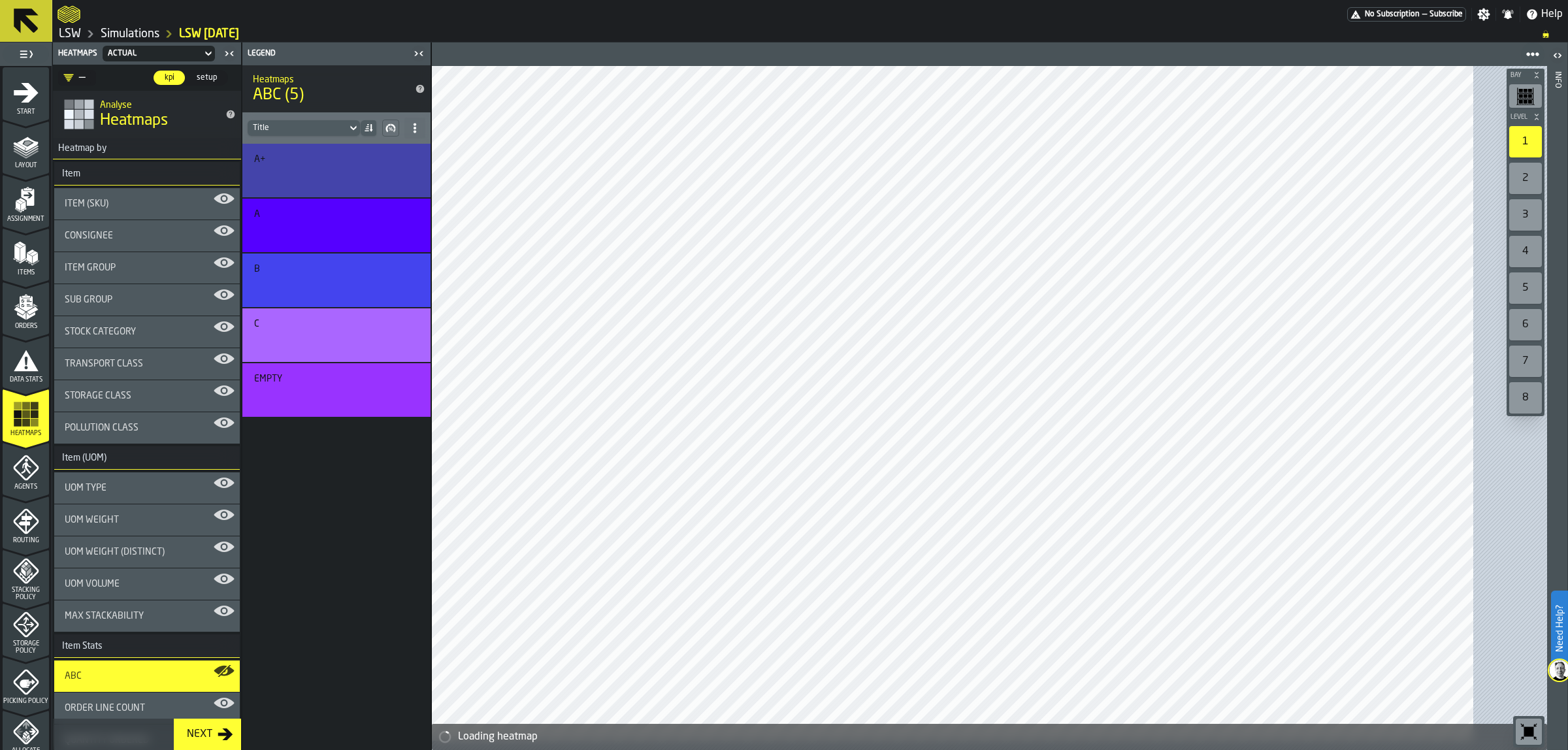
scroll to position [82, 0]
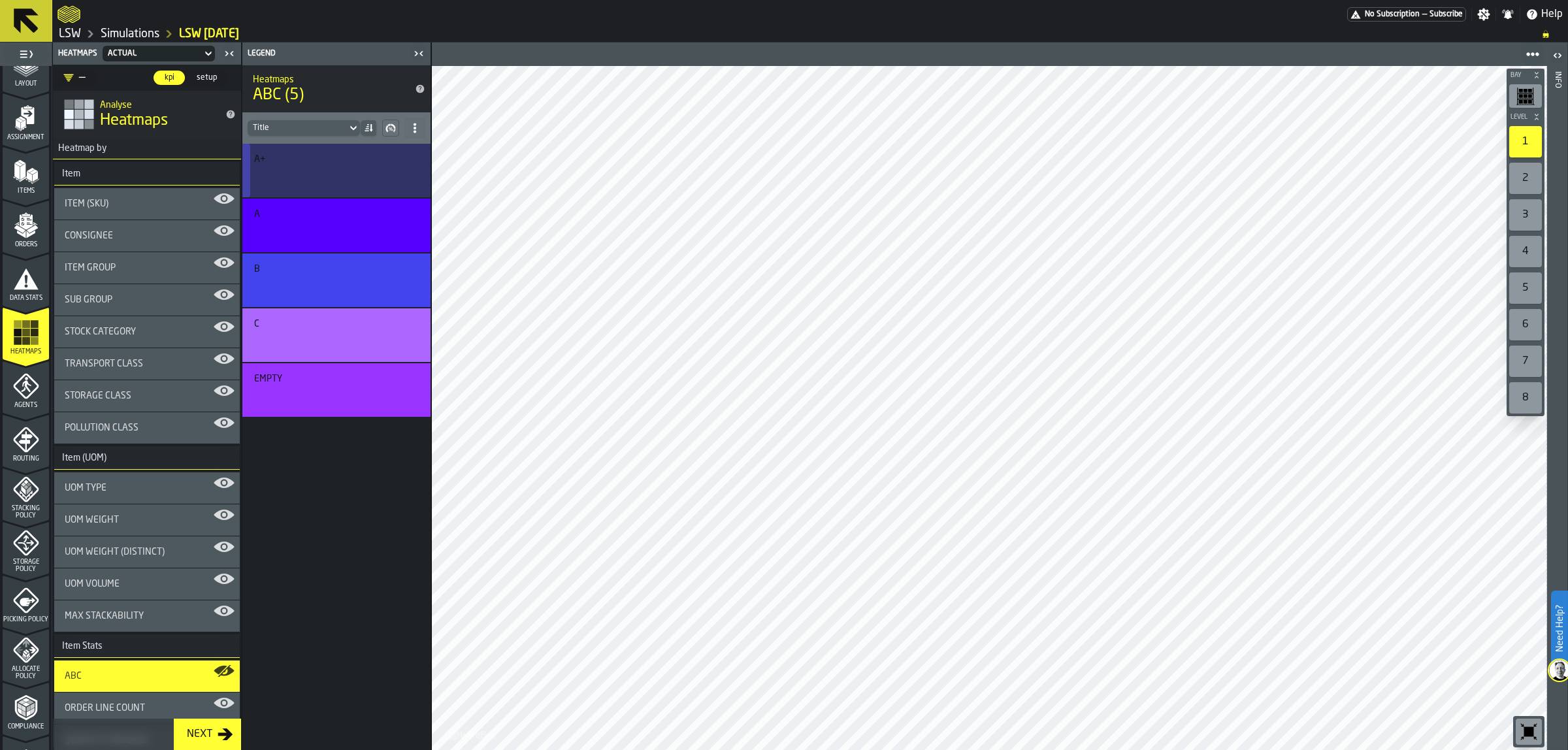
click at [279, 166] on button "button-" at bounding box center [334, 175] width 161 height 22
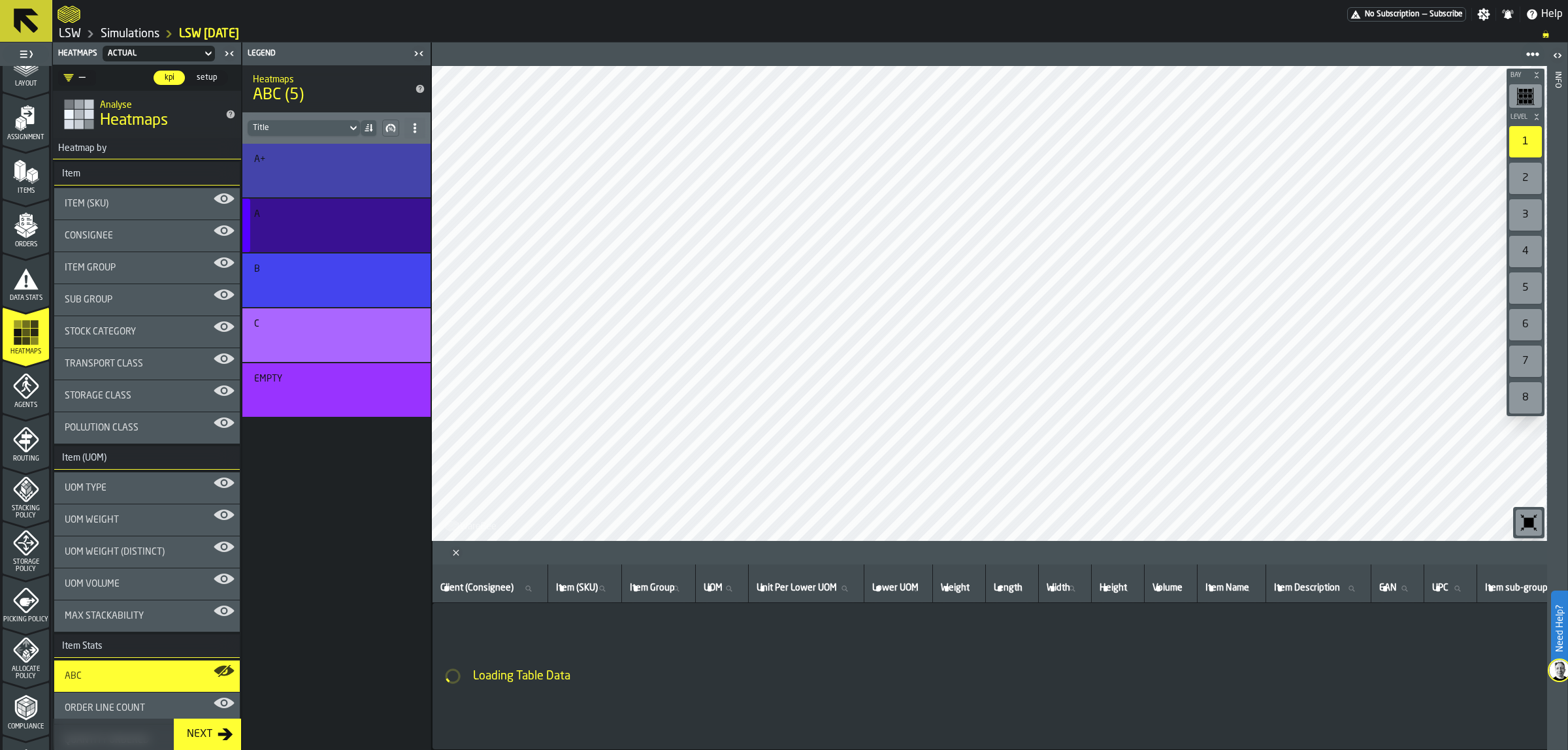
click at [311, 234] on div "button-" at bounding box center [334, 231] width 154 height 16
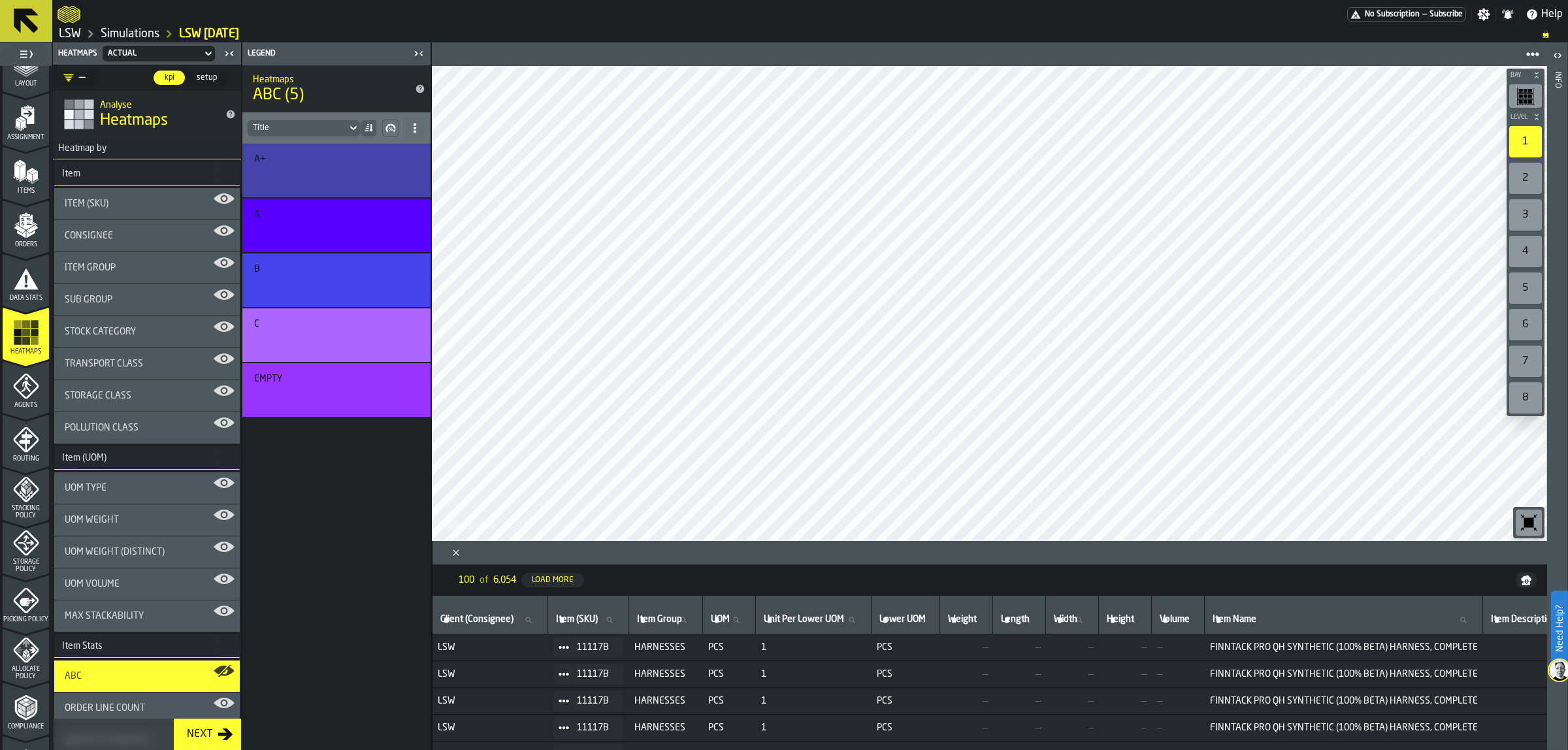
click at [1527, 521] on icon "button-toolbar-undefined" at bounding box center [1529, 523] width 9 height 9
